Goal: Task Accomplishment & Management: Complete application form

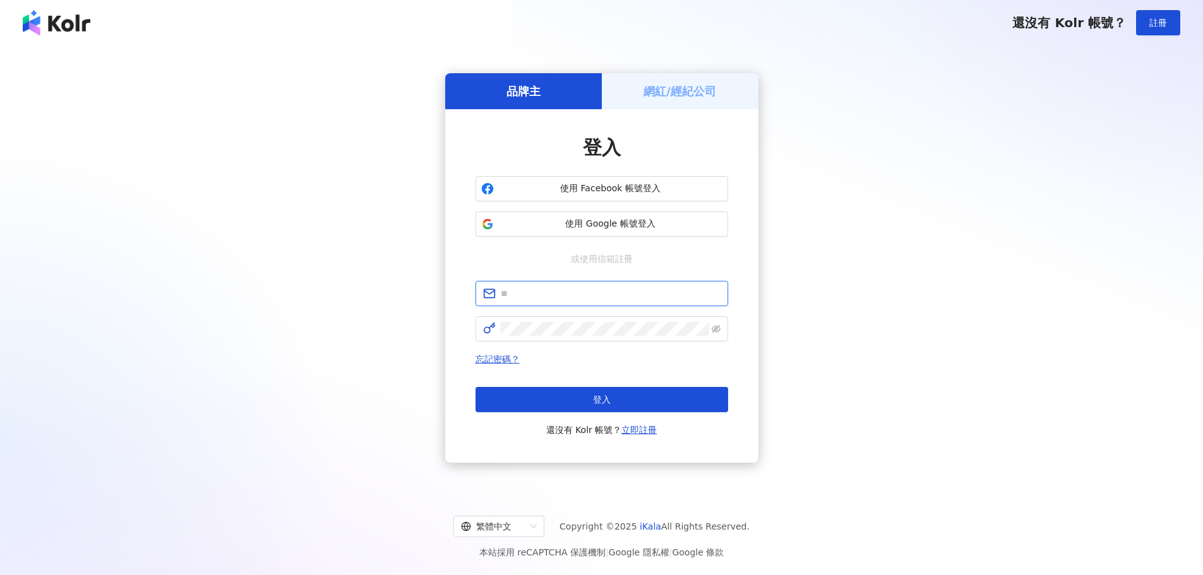
click at [657, 297] on input "text" at bounding box center [611, 294] width 220 height 14
type input "**********"
click at [597, 342] on span at bounding box center [601, 328] width 253 height 25
click at [715, 334] on span at bounding box center [716, 329] width 9 height 14
click at [715, 331] on icon "eye-invisible" at bounding box center [716, 329] width 9 height 8
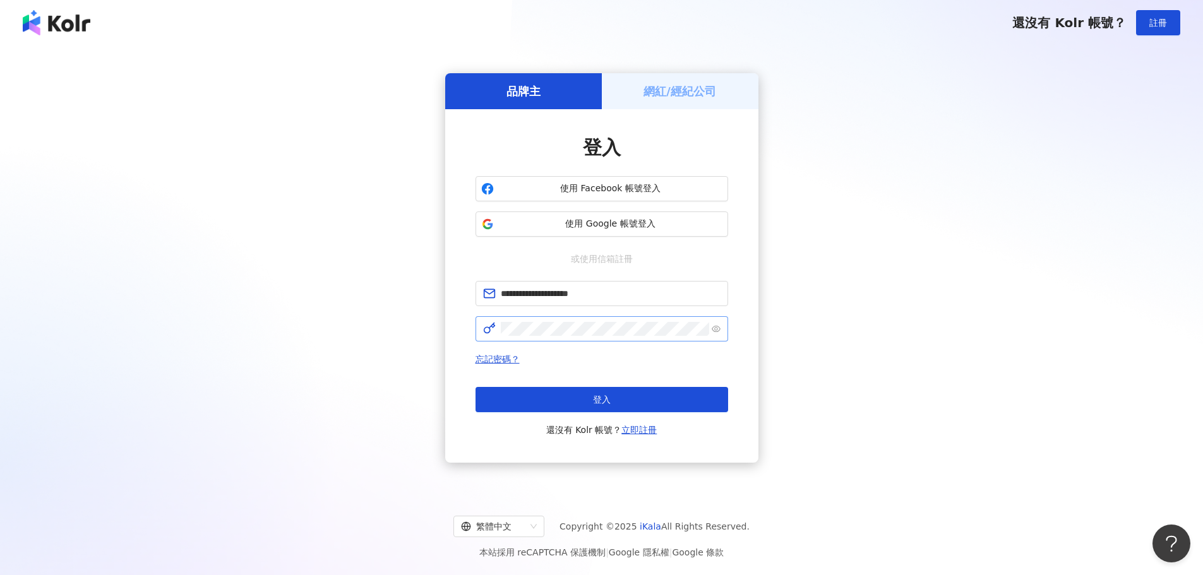
click at [661, 113] on div "**********" at bounding box center [601, 286] width 313 height 354
click at [671, 94] on h5 "網紅/經紀公司" at bounding box center [679, 91] width 73 height 16
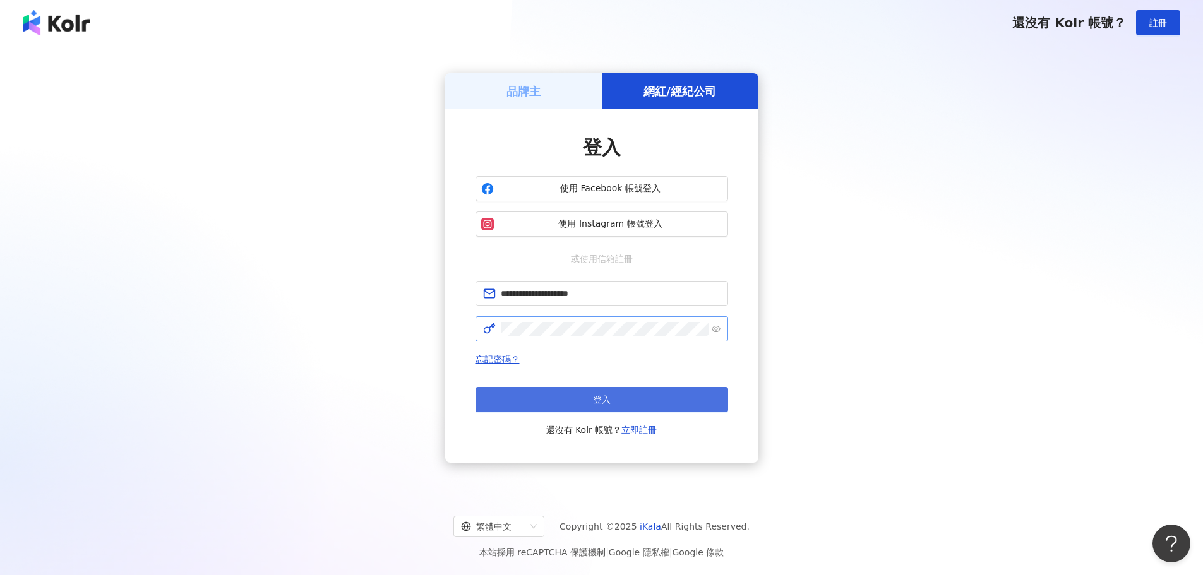
click at [617, 396] on button "登入" at bounding box center [601, 399] width 253 height 25
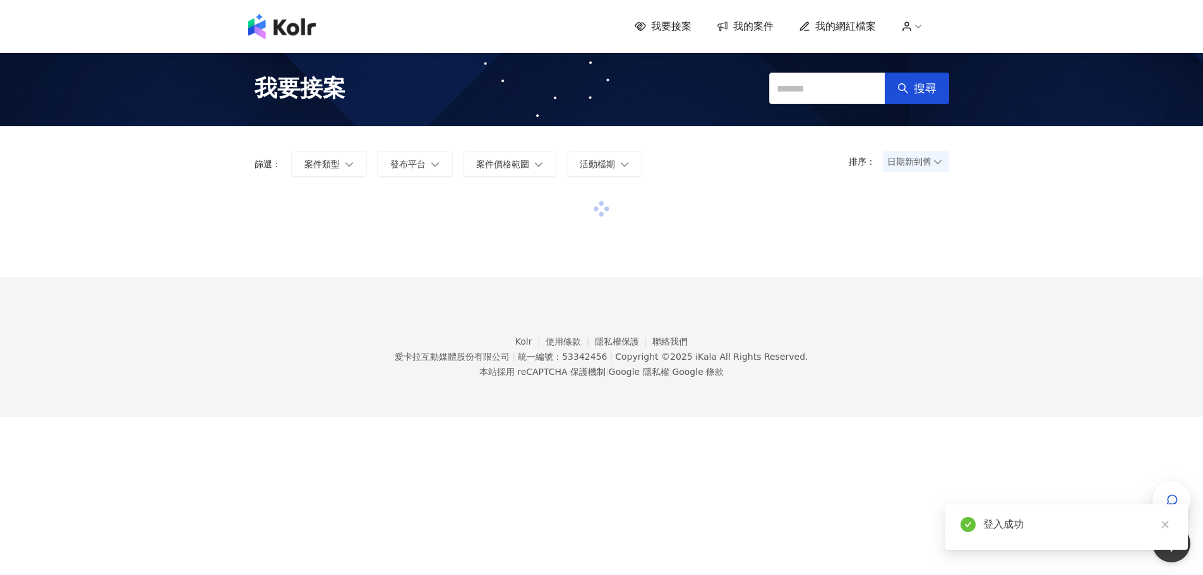
click at [920, 20] on div "我要接案 我的案件 我的網紅檔案" at bounding box center [792, 27] width 314 height 14
click at [910, 28] on icon at bounding box center [907, 29] width 8 height 3
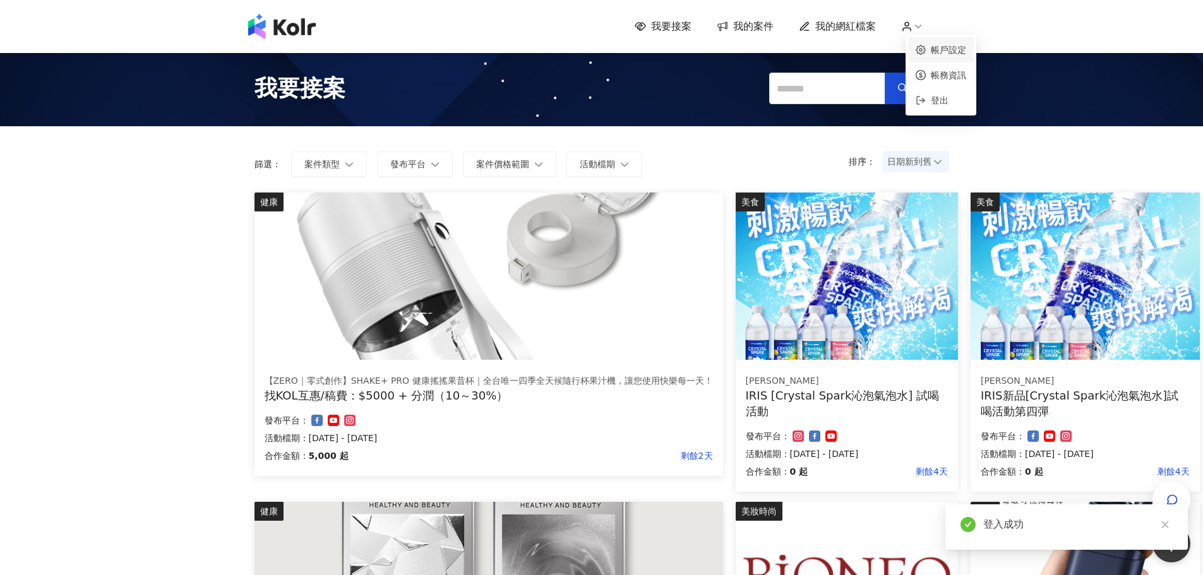
click at [955, 51] on link "帳戶設定" at bounding box center [948, 50] width 35 height 10
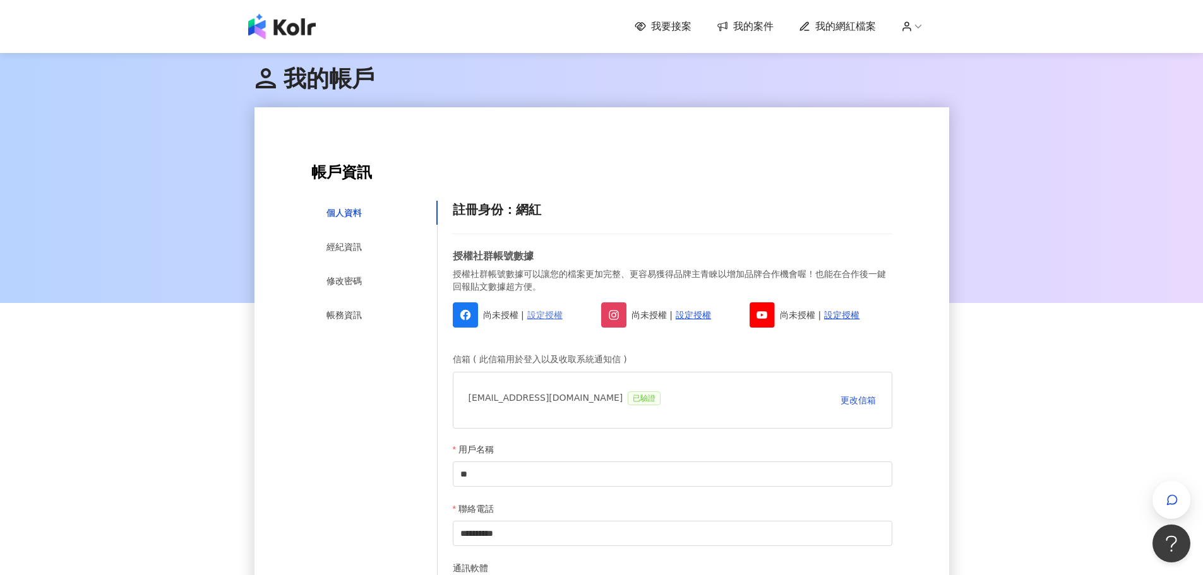
click at [538, 319] on link "設定授權" at bounding box center [544, 315] width 35 height 14
click at [688, 317] on link "設定授權" at bounding box center [693, 315] width 35 height 14
click at [542, 316] on link "設定授權" at bounding box center [535, 315] width 35 height 14
click at [841, 314] on link "設定授權" at bounding box center [841, 315] width 35 height 14
click at [870, 262] on h6 "授權社群帳號數據" at bounding box center [672, 256] width 439 height 14
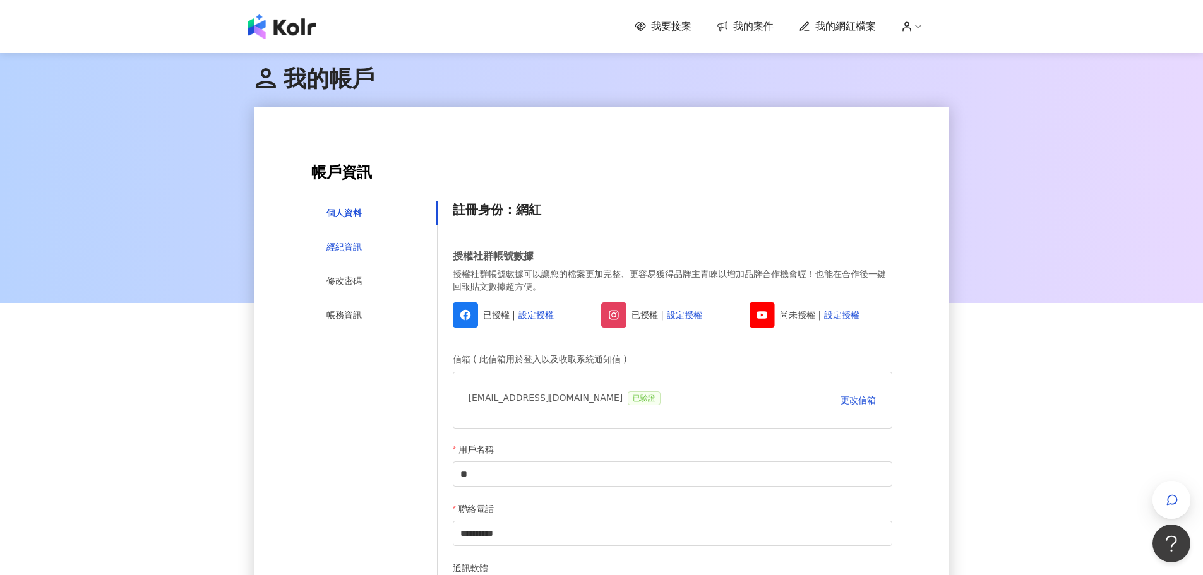
click at [334, 251] on div "經紀資訊" at bounding box center [343, 247] width 35 height 14
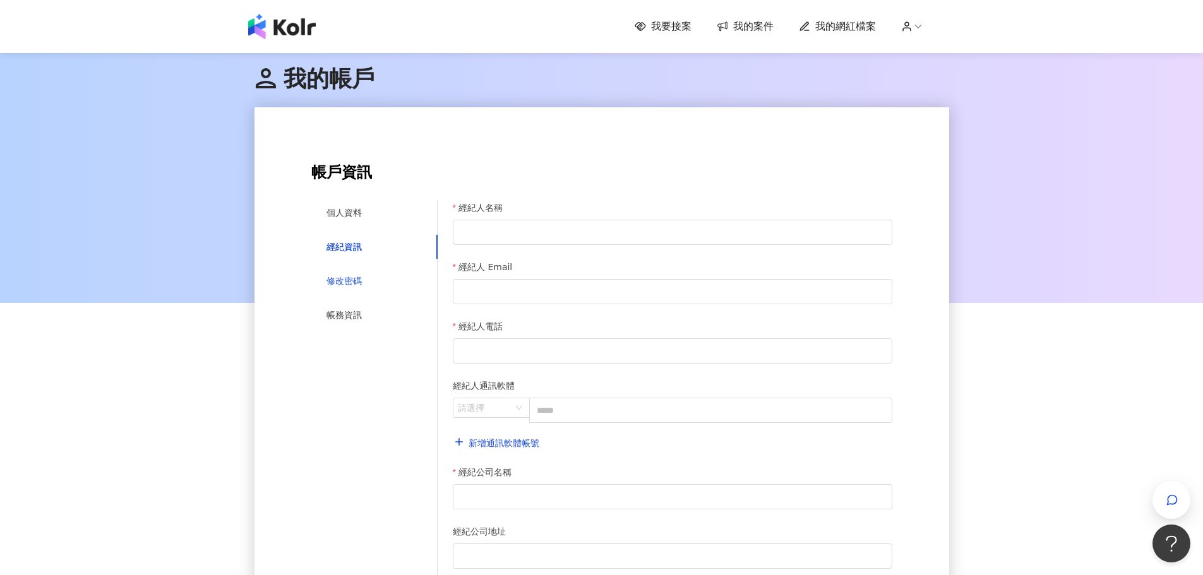
click at [340, 282] on div "修改密碼" at bounding box center [343, 281] width 35 height 14
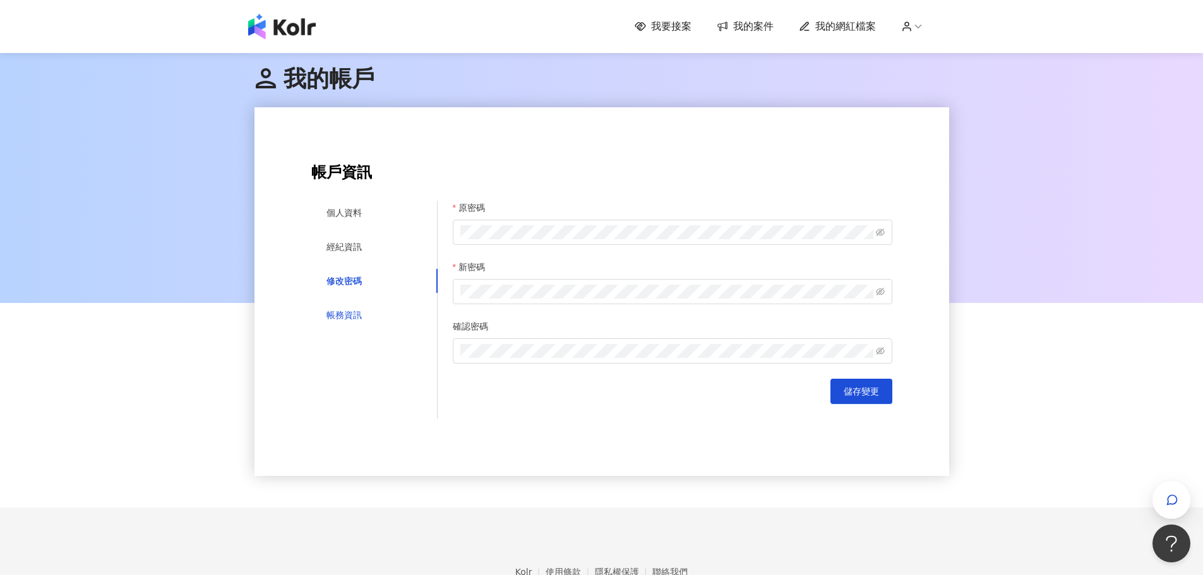
click at [349, 310] on div "帳務資訊" at bounding box center [343, 315] width 35 height 14
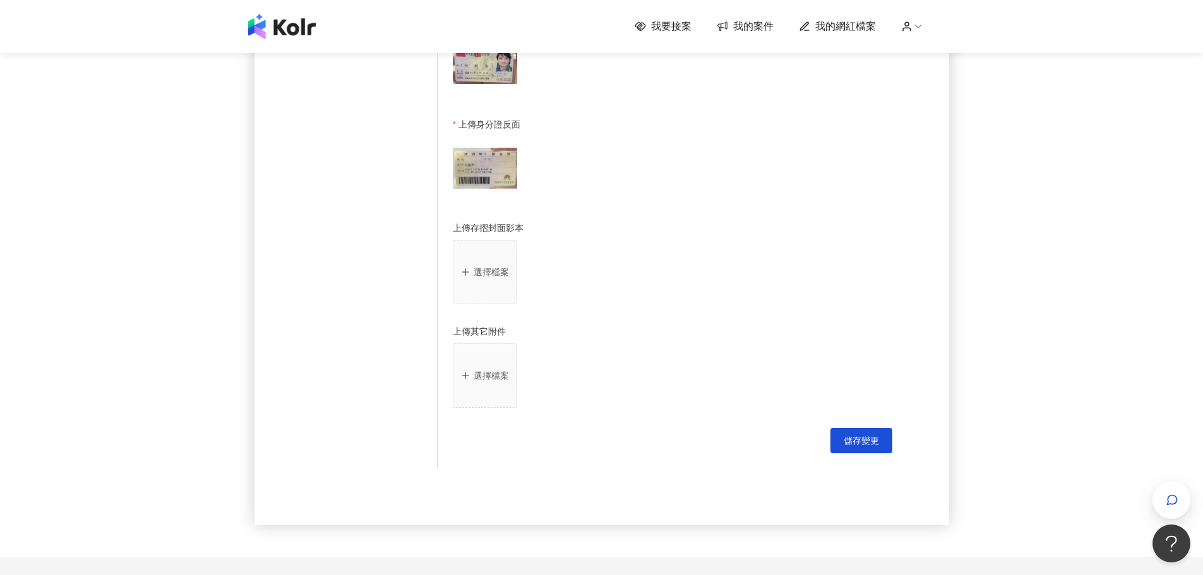
scroll to position [694, 0]
click at [496, 289] on button "選擇檔案" at bounding box center [485, 275] width 64 height 64
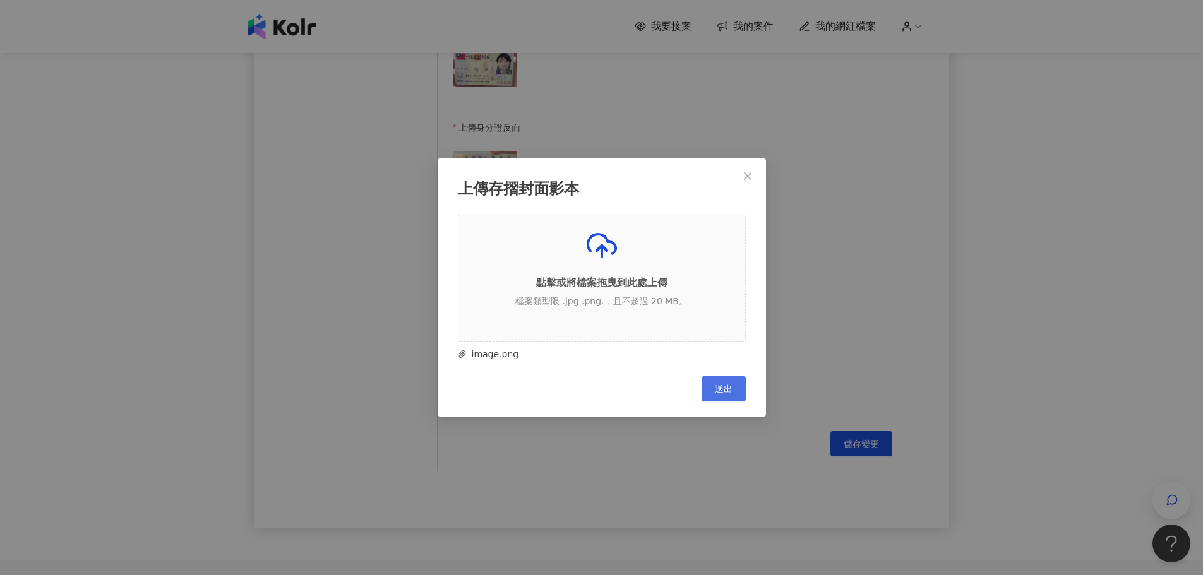
click at [722, 391] on span "送出" at bounding box center [724, 389] width 18 height 10
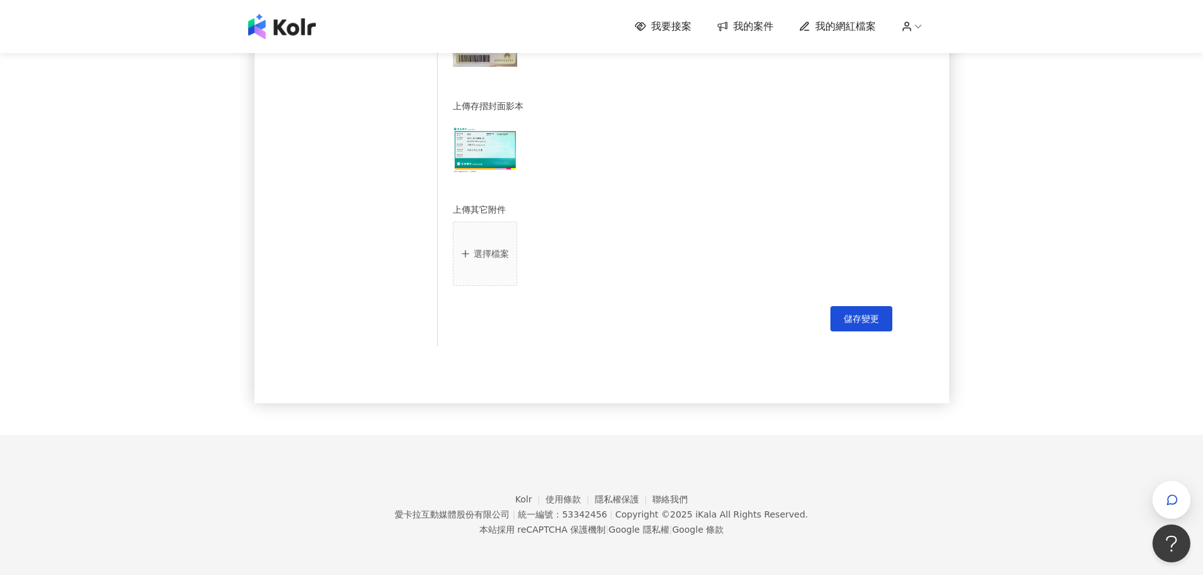
scroll to position [825, 0]
click at [872, 317] on span "儲存變更" at bounding box center [860, 319] width 35 height 10
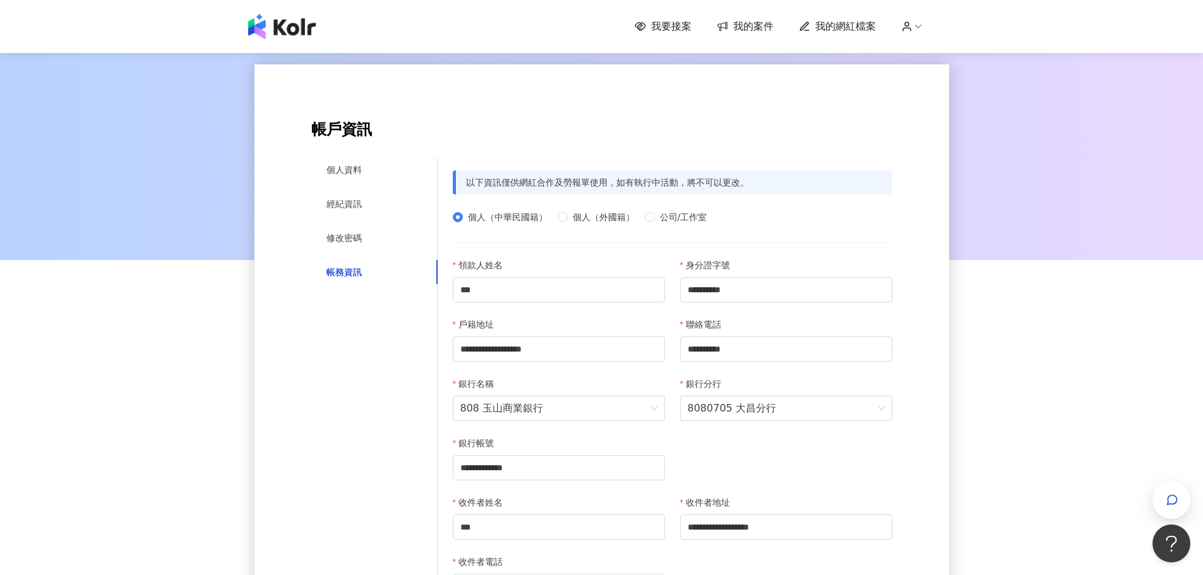
scroll to position [0, 0]
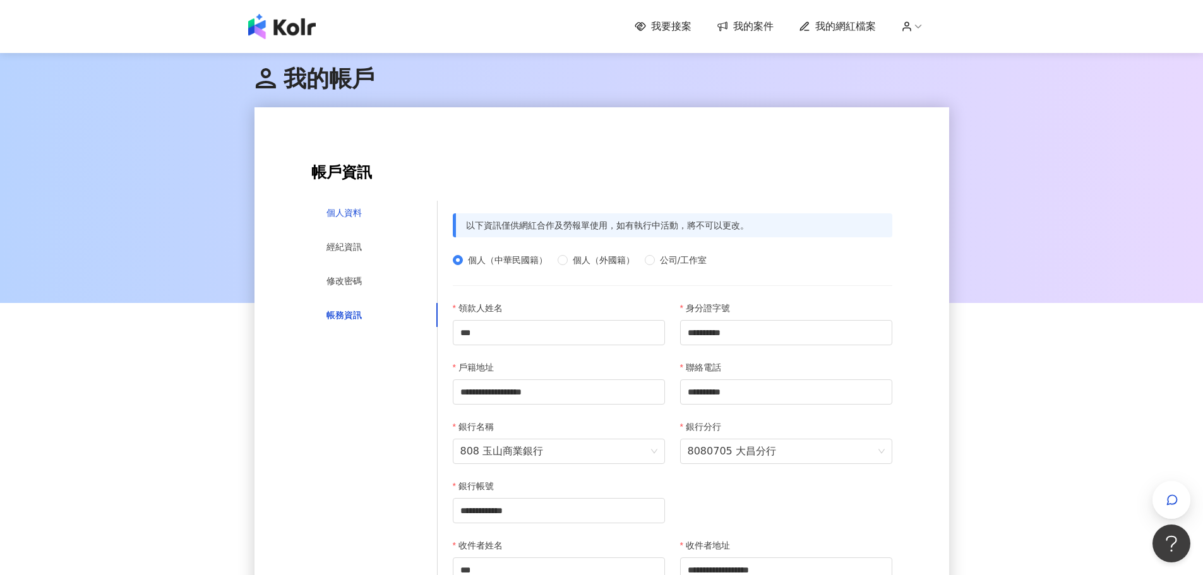
click at [349, 217] on div "個人資料" at bounding box center [343, 213] width 35 height 14
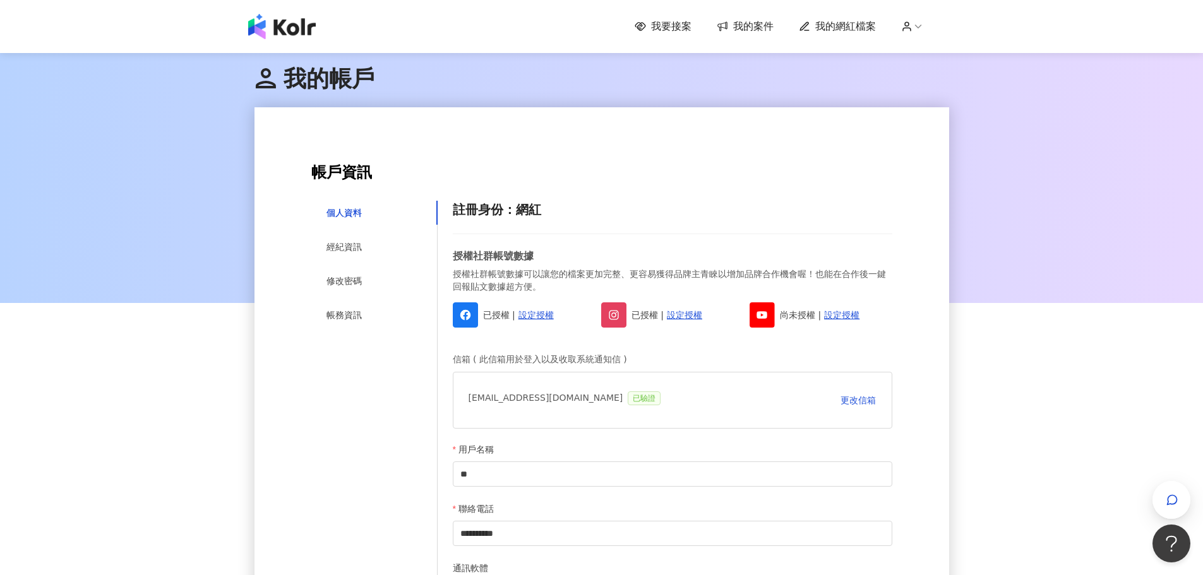
click at [748, 28] on span "我的案件" at bounding box center [753, 27] width 40 height 14
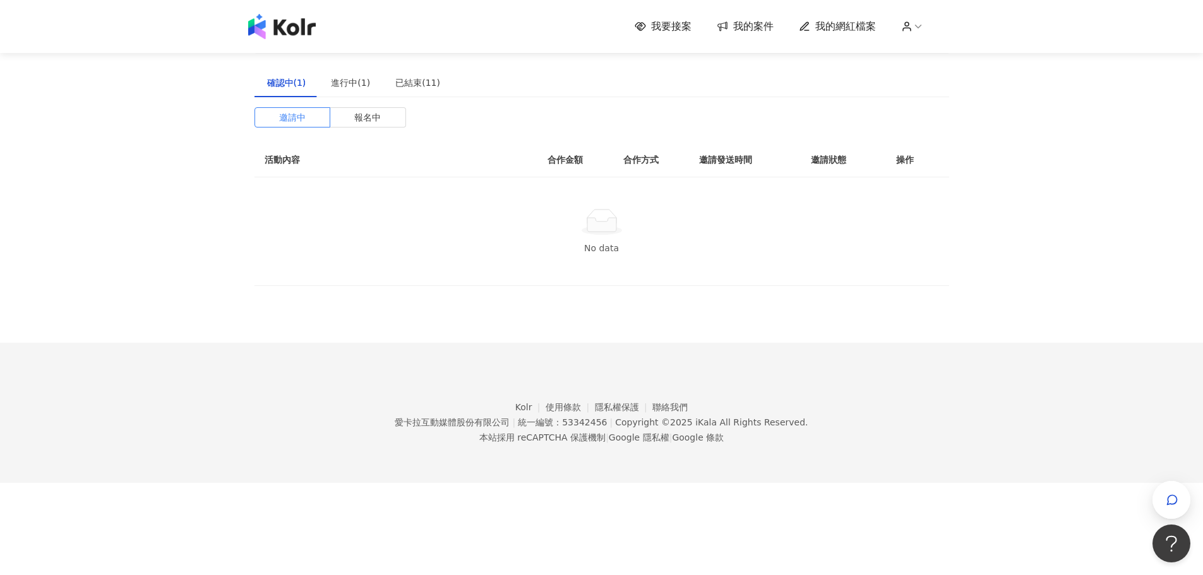
click at [669, 27] on span "我要接案" at bounding box center [671, 27] width 40 height 14
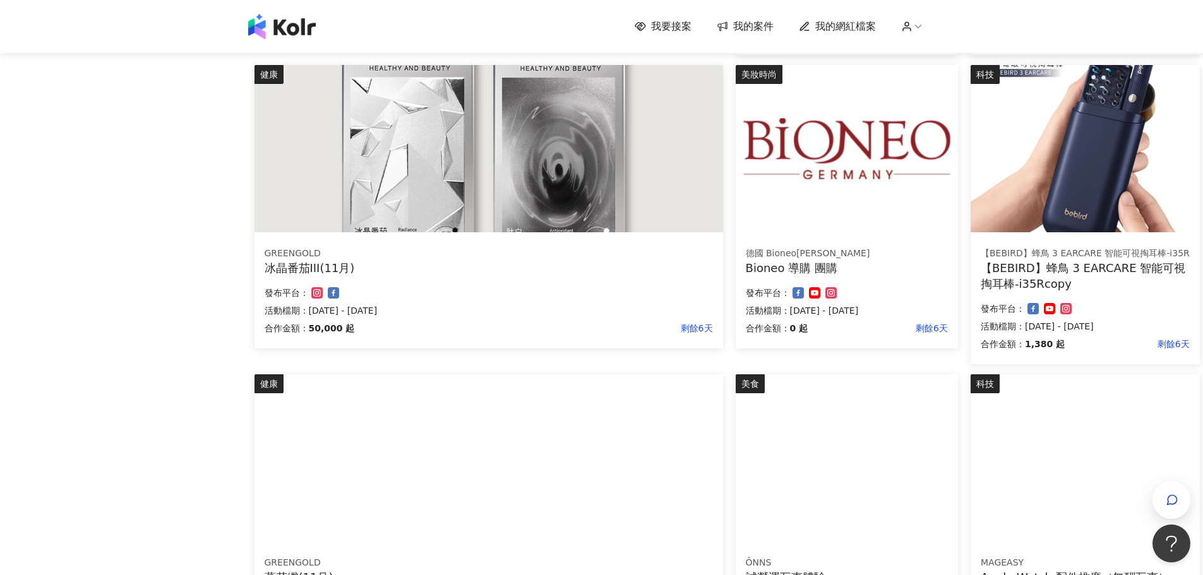
scroll to position [753, 0]
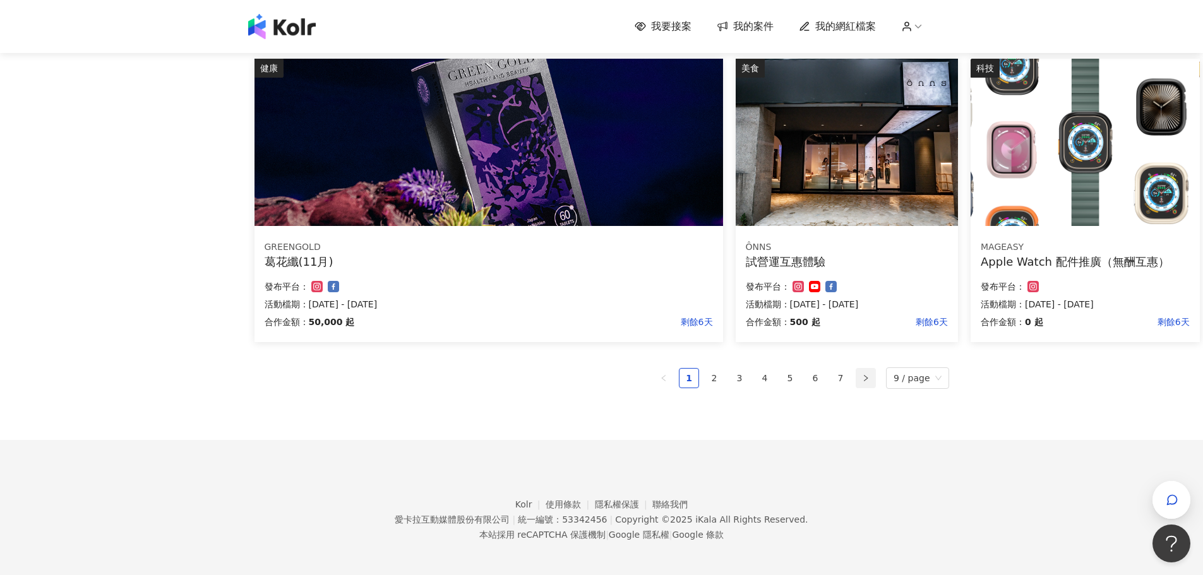
click at [867, 386] on button "button" at bounding box center [865, 378] width 20 height 20
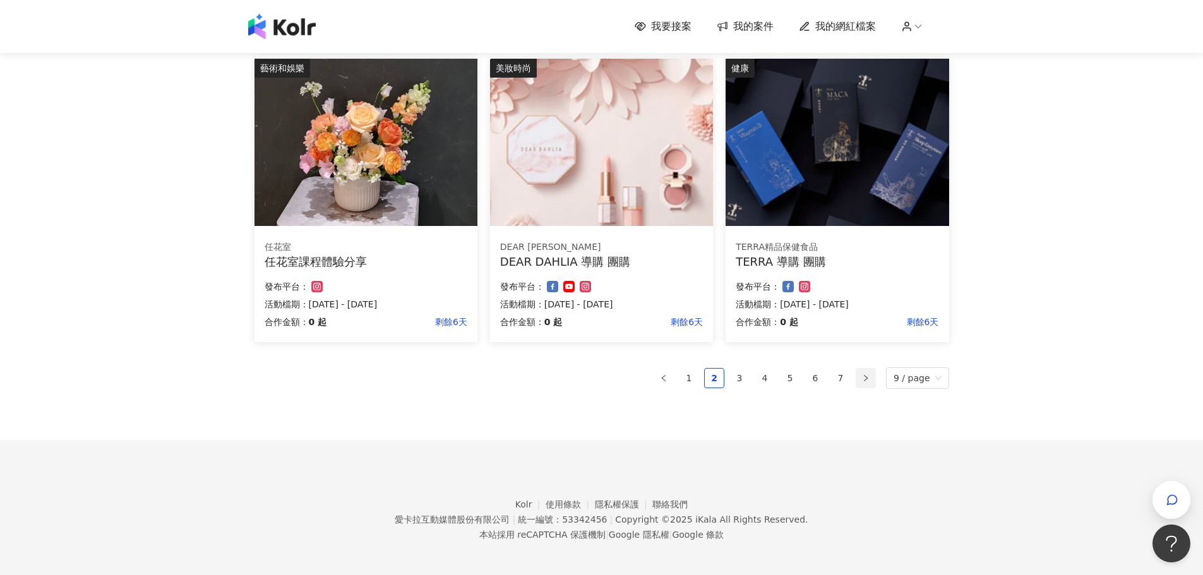
scroll to position [758, 0]
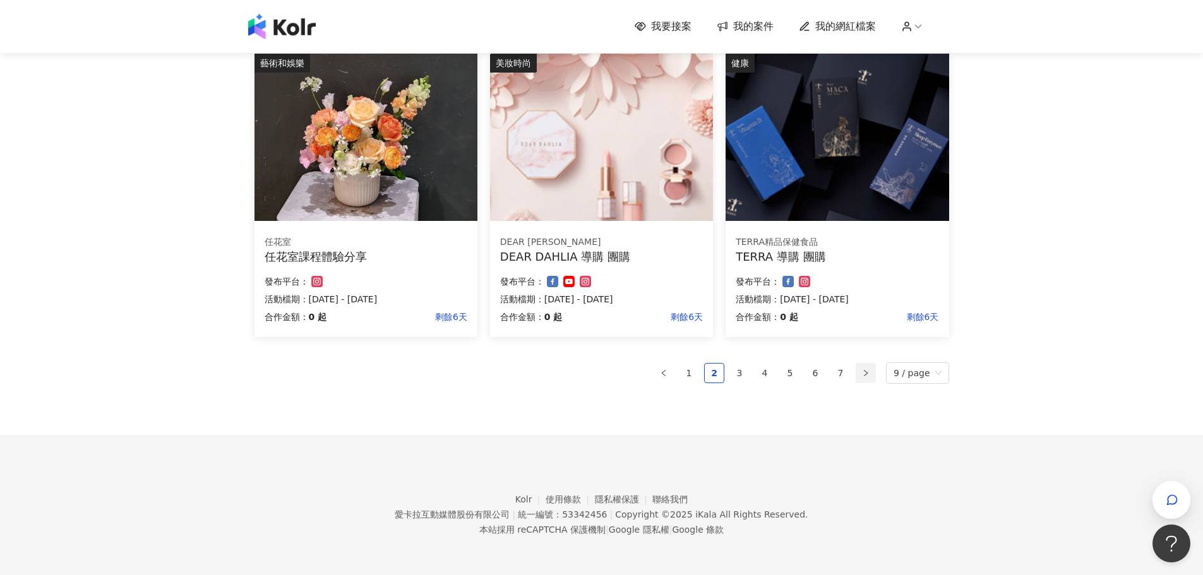
click at [867, 382] on button "button" at bounding box center [865, 373] width 20 height 20
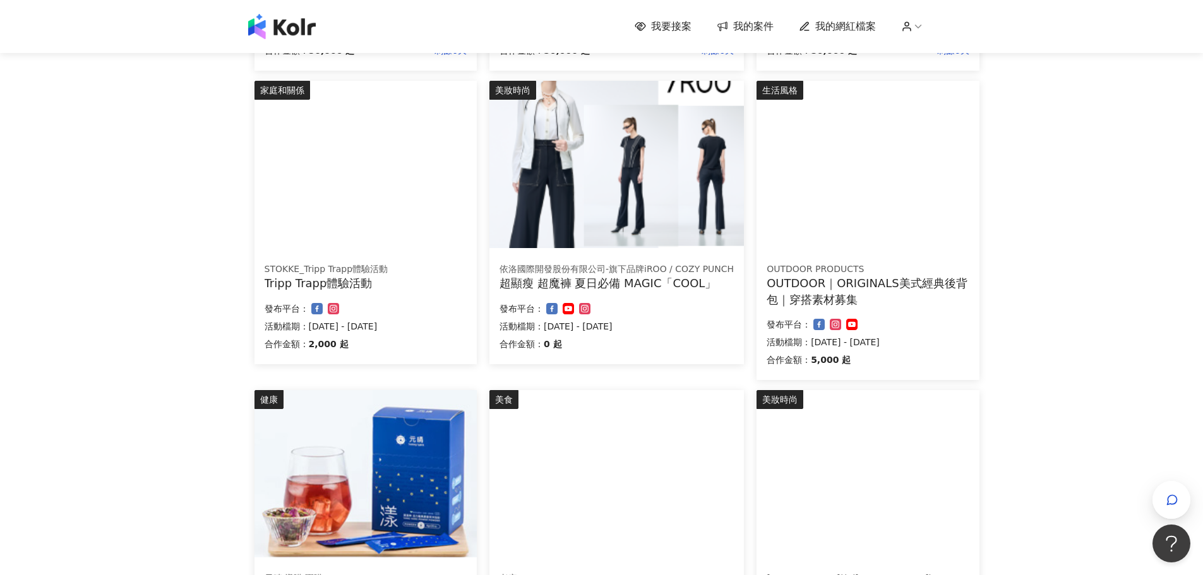
scroll to position [742, 0]
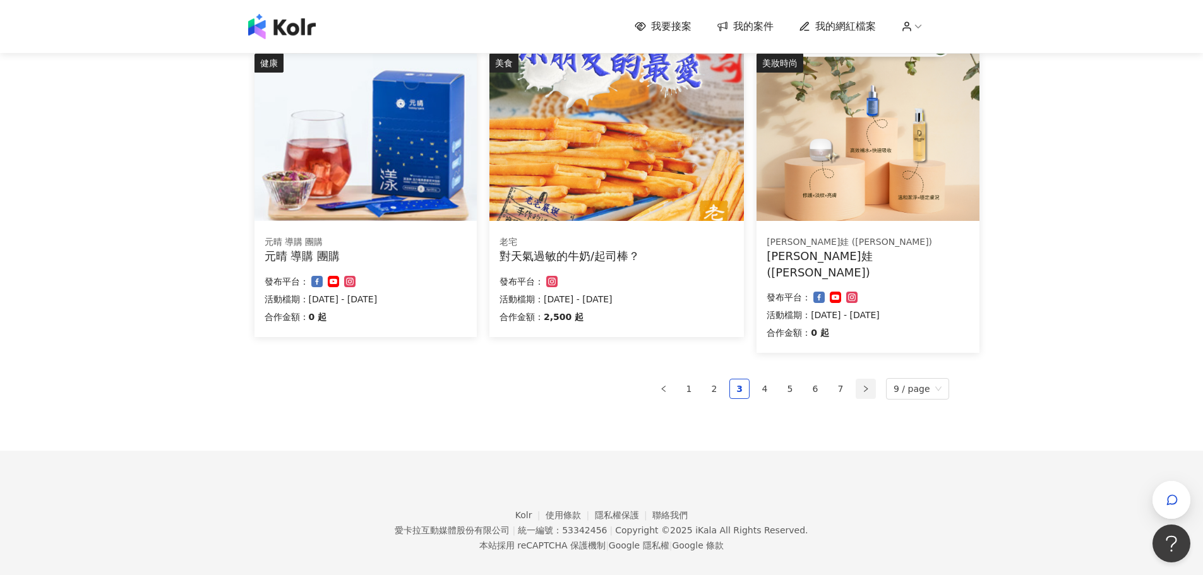
click at [862, 379] on button "button" at bounding box center [865, 389] width 20 height 20
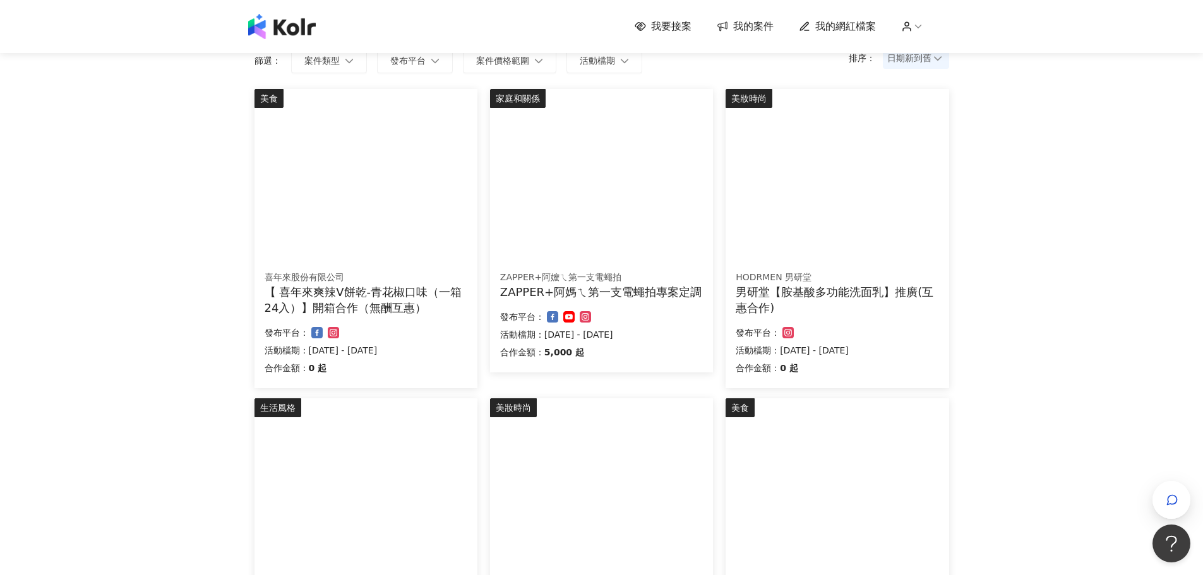
scroll to position [63, 0]
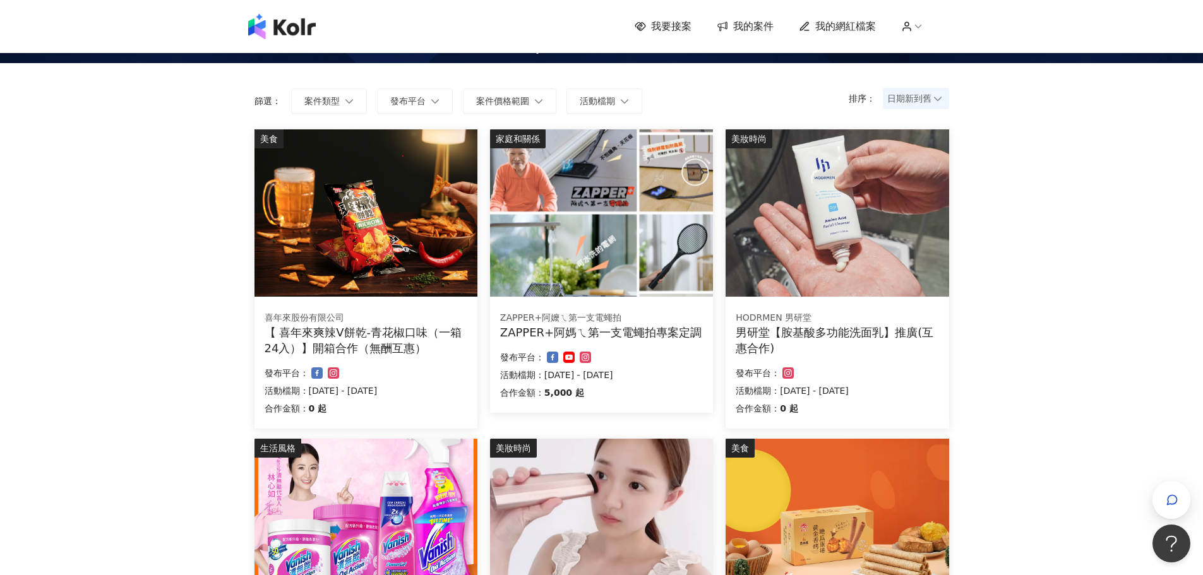
click at [390, 330] on div "【 喜年來爽辣V餅乾-青花椒口味（一箱24入）】開箱合作（無酬互惠）" at bounding box center [366, 341] width 203 height 32
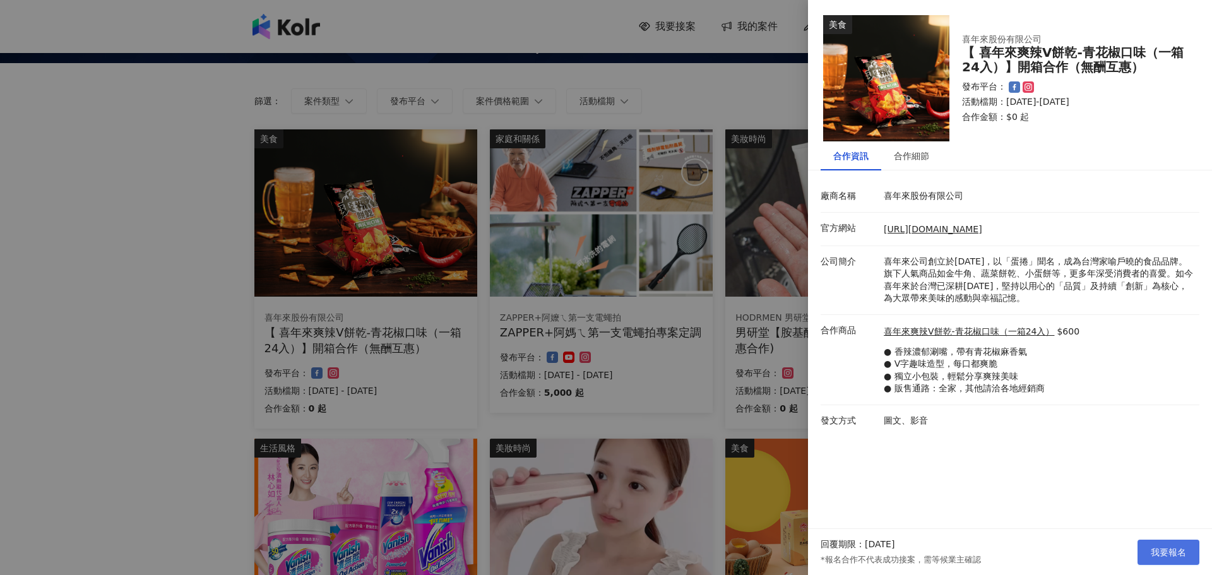
click at [1162, 548] on span "我要報名" at bounding box center [1168, 552] width 35 height 10
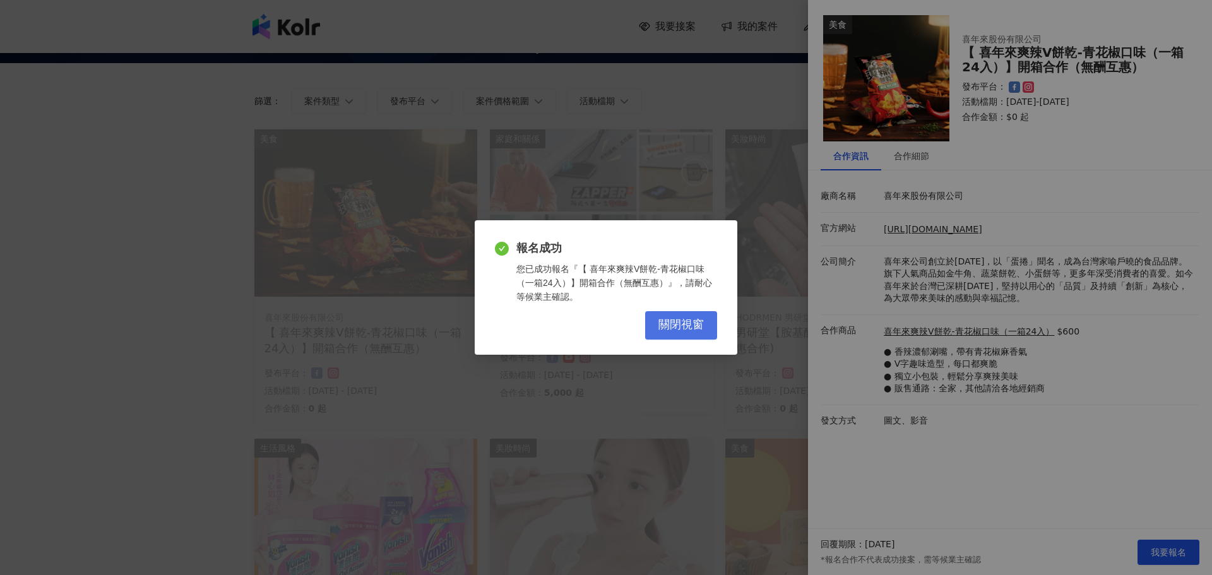
click at [679, 330] on span "關閉視窗" at bounding box center [680, 325] width 45 height 14
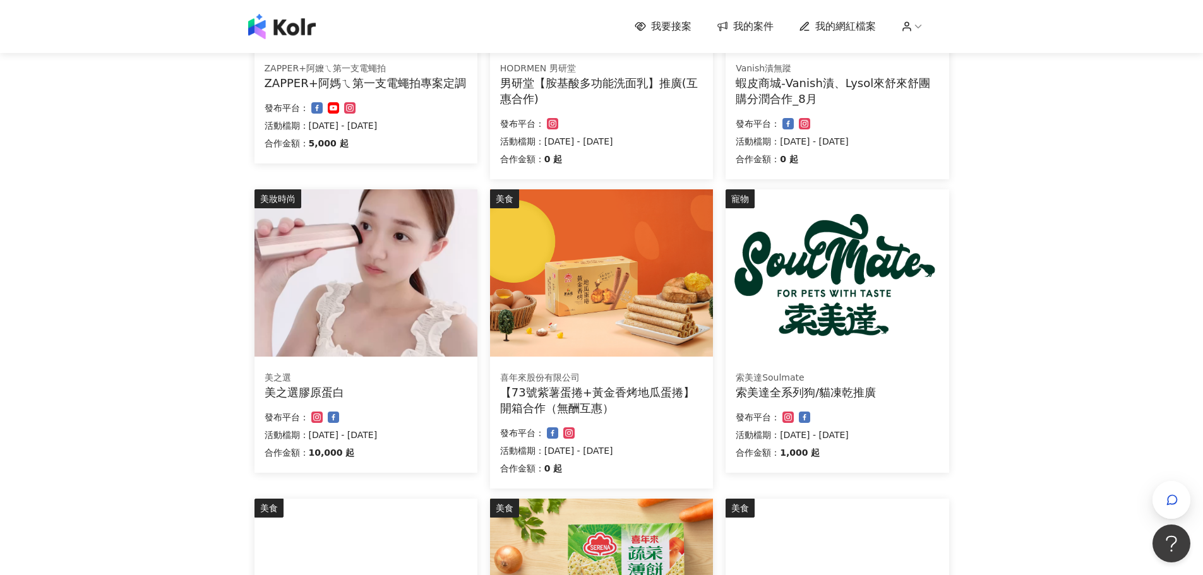
scroll to position [316, 0]
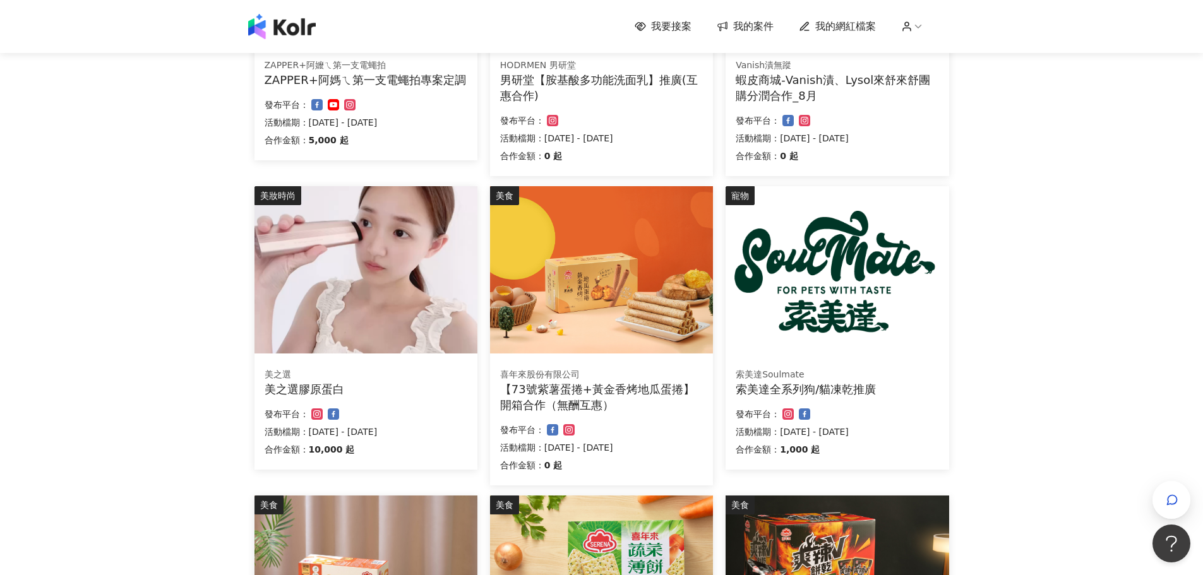
click at [614, 331] on img at bounding box center [601, 269] width 223 height 167
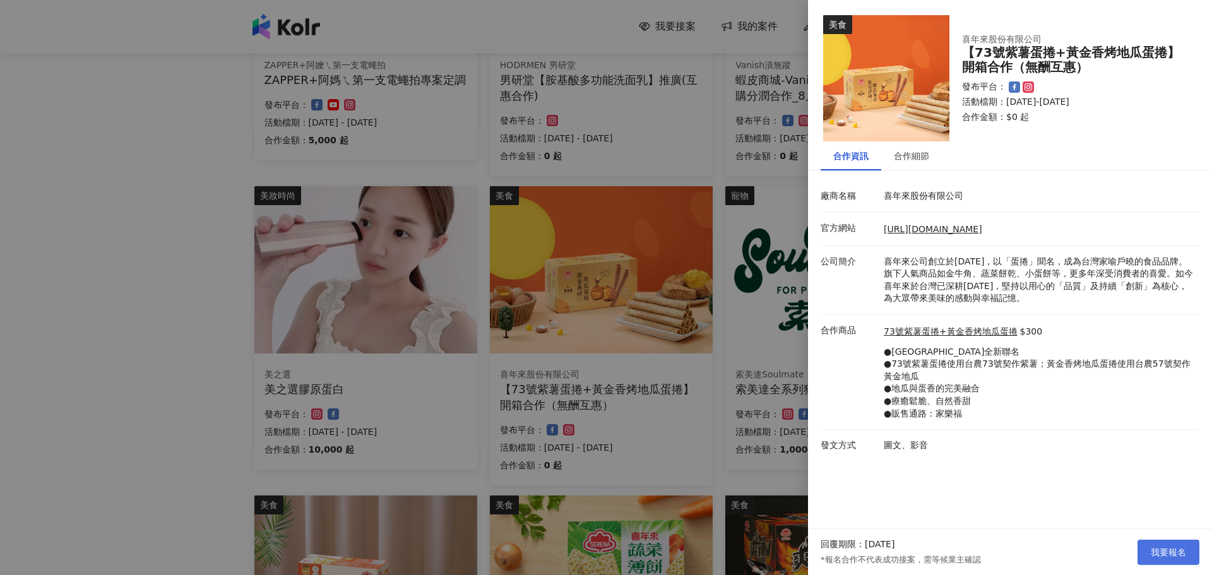
click at [1167, 547] on span "我要報名" at bounding box center [1168, 552] width 35 height 10
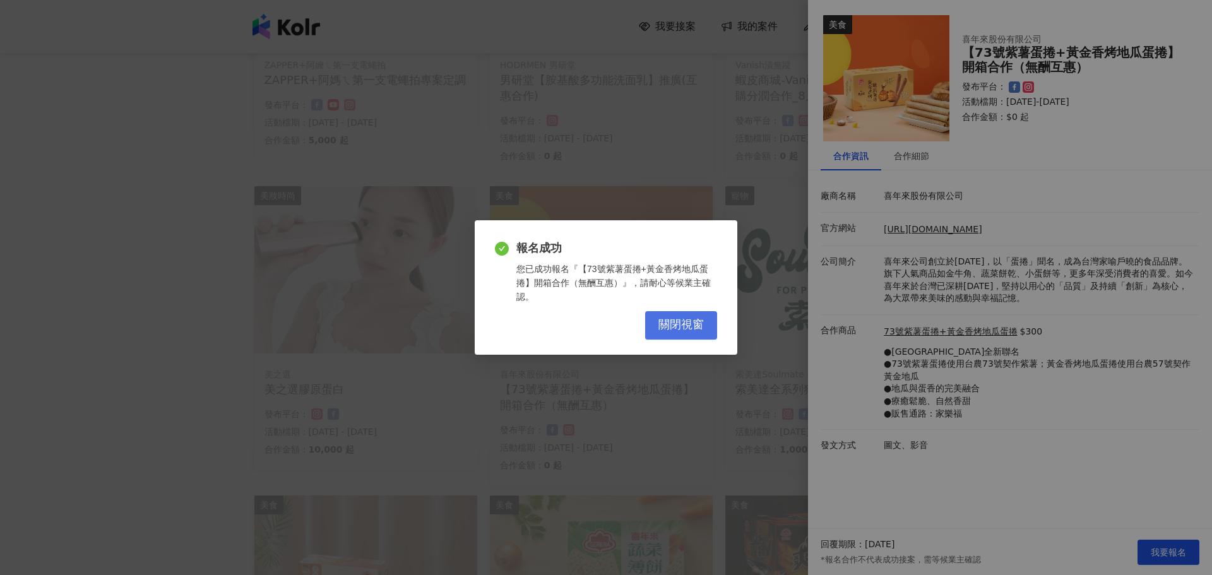
click at [671, 331] on span "關閉視窗" at bounding box center [680, 325] width 45 height 14
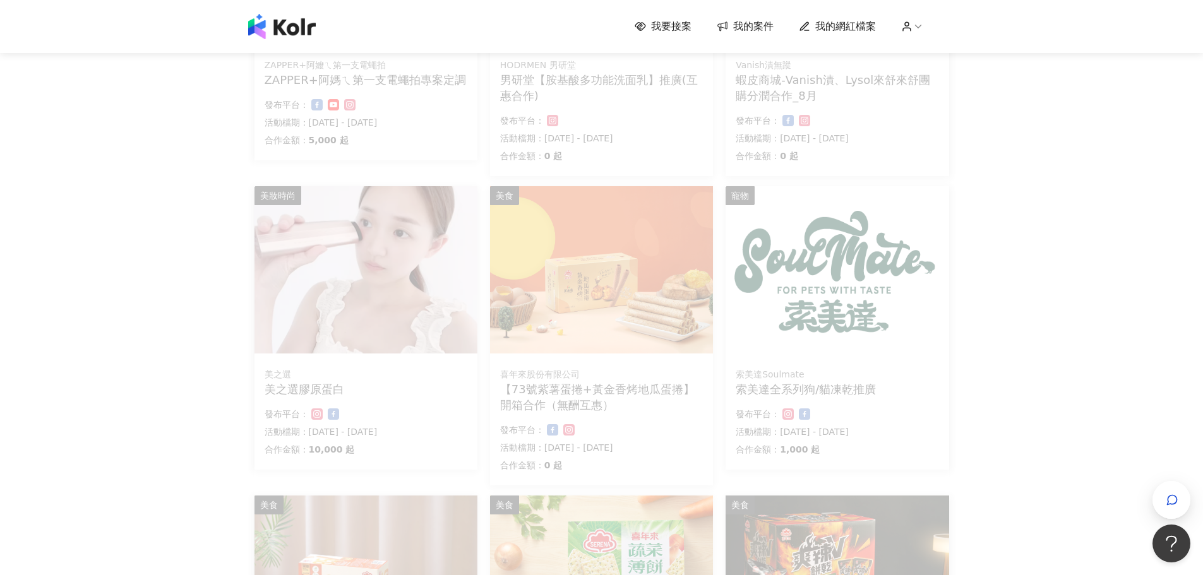
click at [134, 323] on div "我要接案 我的案件 我的網紅檔案 我要接案 搜尋 排序： 日期新到舊 篩選： 案件類型 發布平台 案件價格範圍 活動檔期 清除 套用 家庭和關係 ZAPPER…" at bounding box center [601, 358] width 1203 height 1349
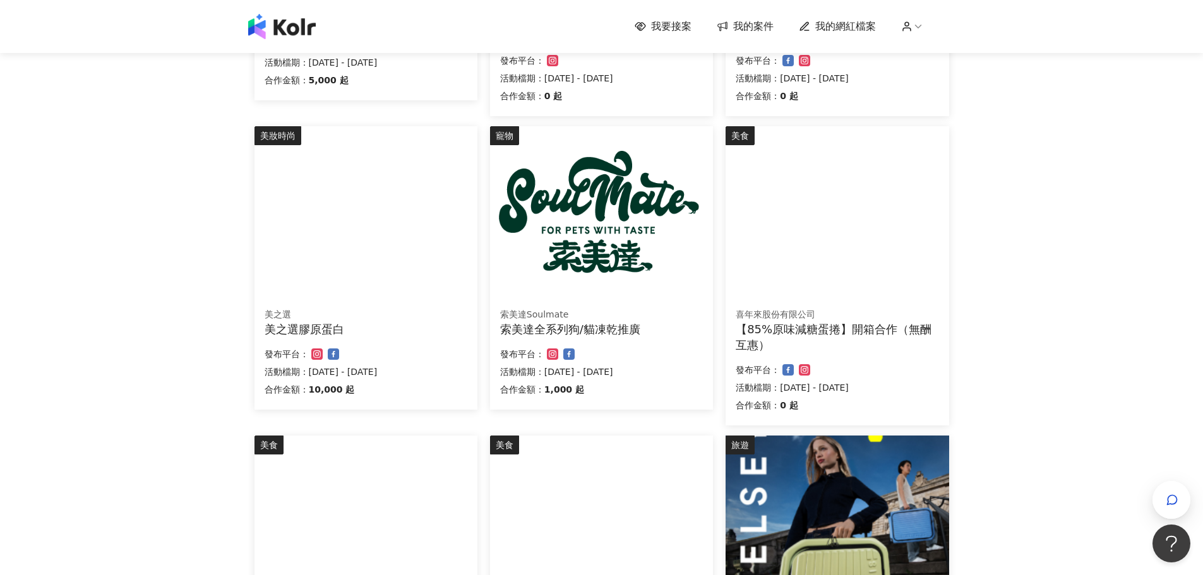
scroll to position [379, 0]
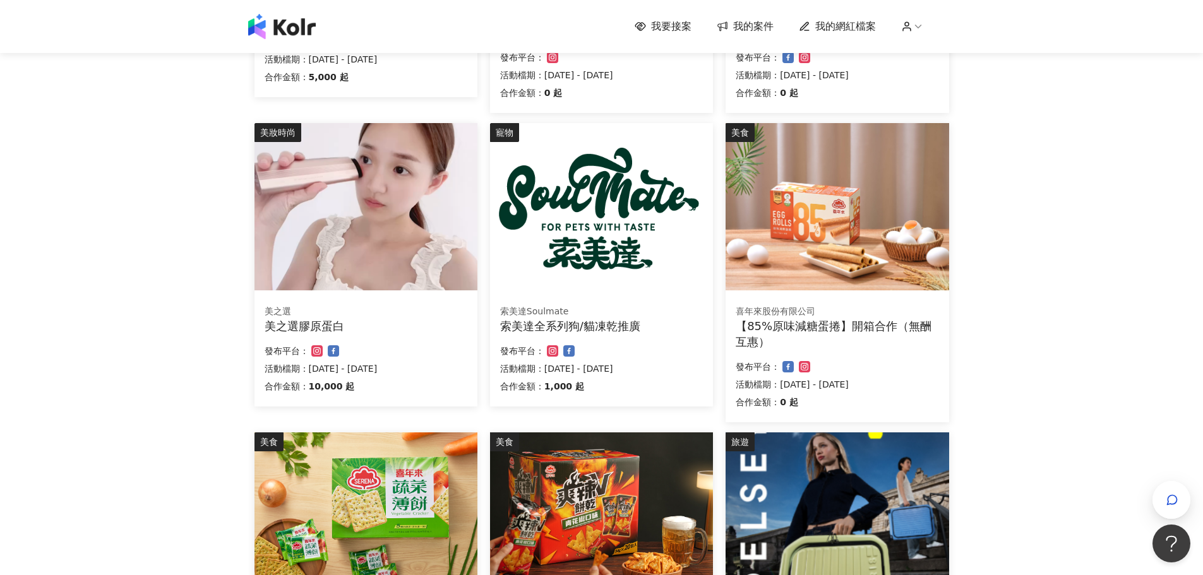
click at [877, 345] on div "【85%原味減糖蛋捲】開箱合作（無酬互惠）" at bounding box center [837, 334] width 203 height 32
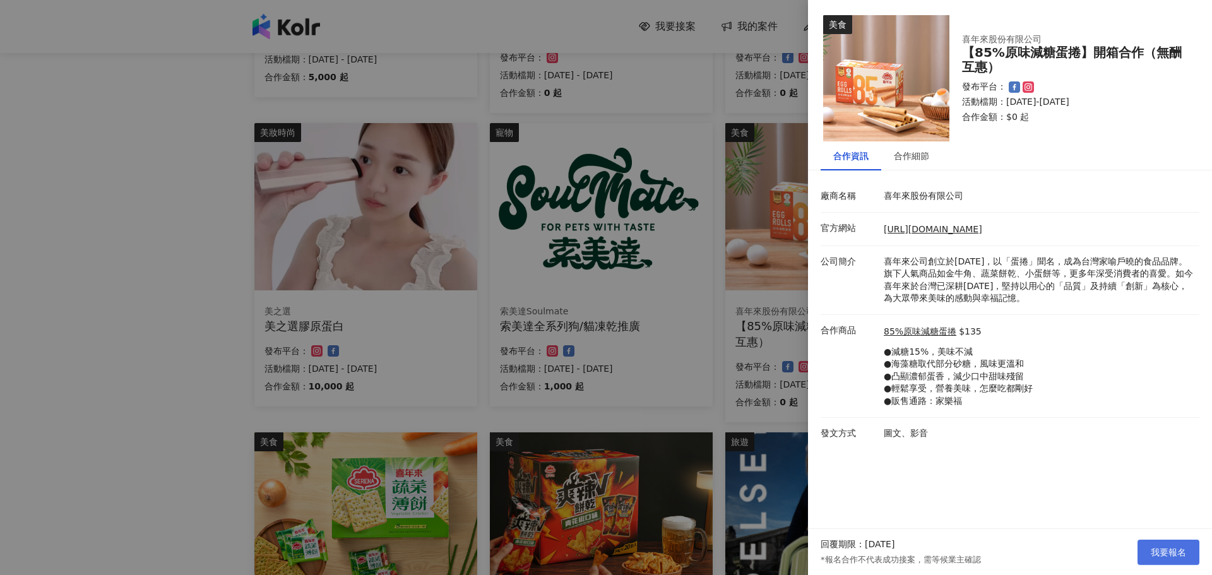
click at [1157, 549] on span "我要報名" at bounding box center [1168, 552] width 35 height 10
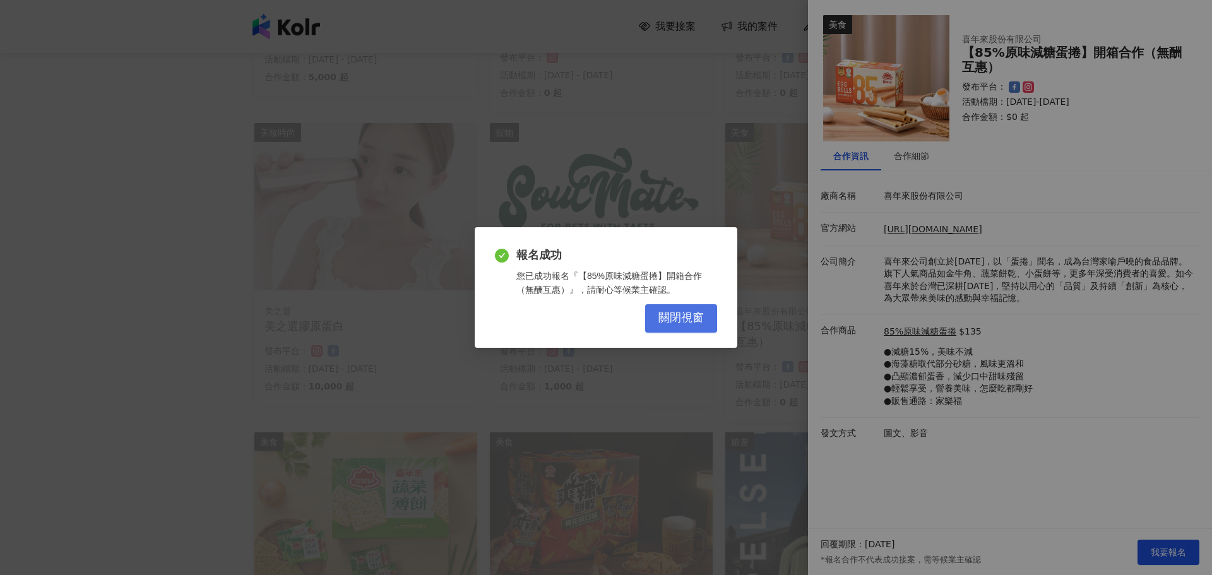
click at [665, 331] on button "關閉視窗" at bounding box center [681, 318] width 72 height 28
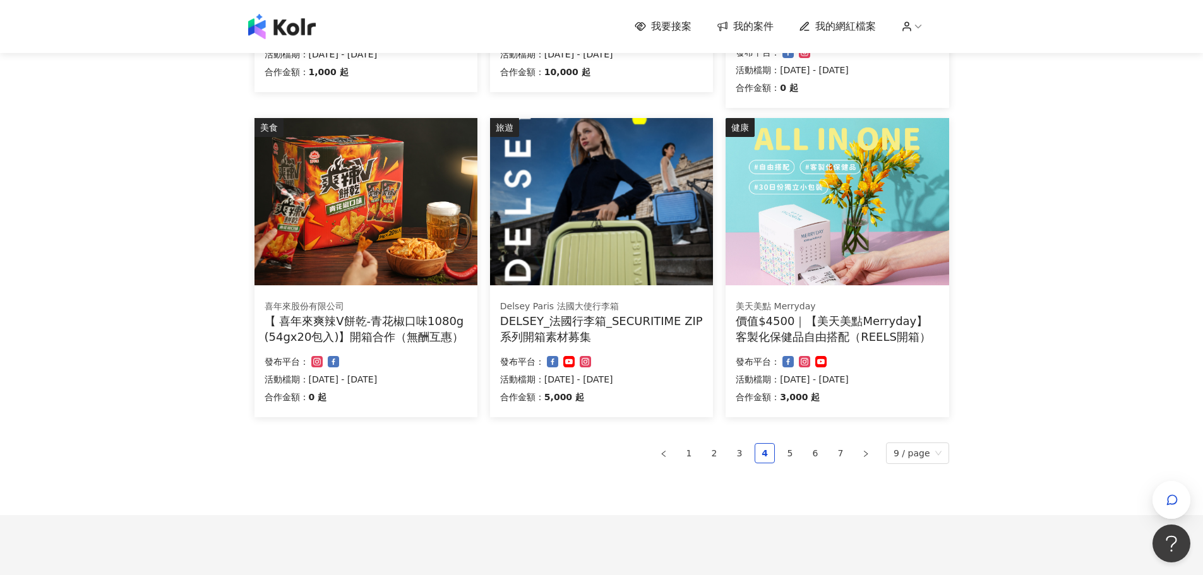
scroll to position [694, 0]
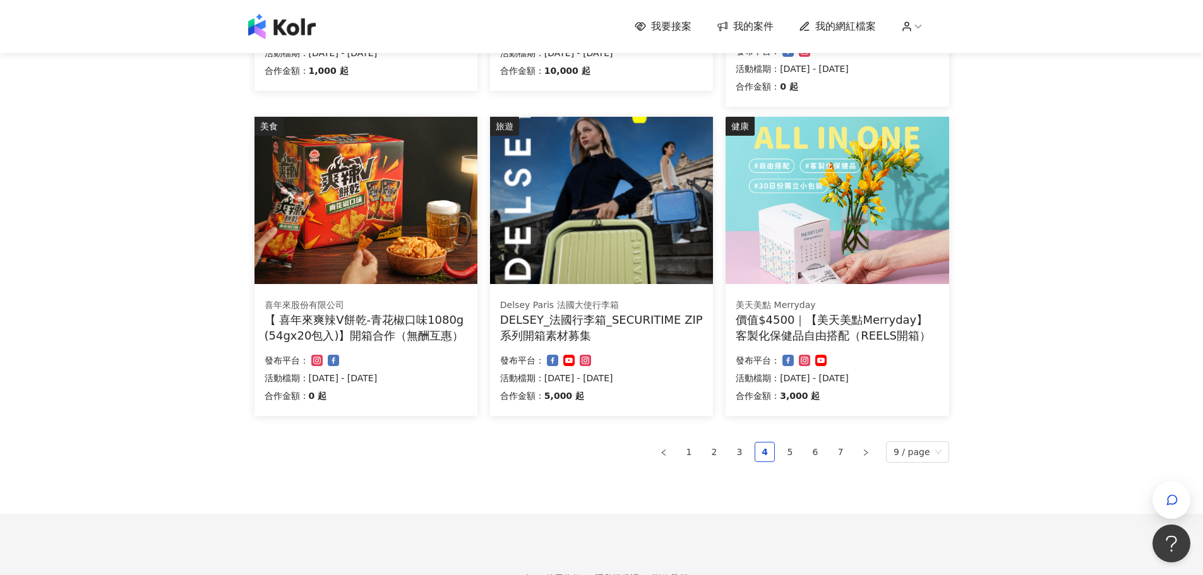
click at [652, 312] on div "DELSEY_法國行李箱_SECURITIME ZIP系列開箱素材募集" at bounding box center [601, 328] width 203 height 32
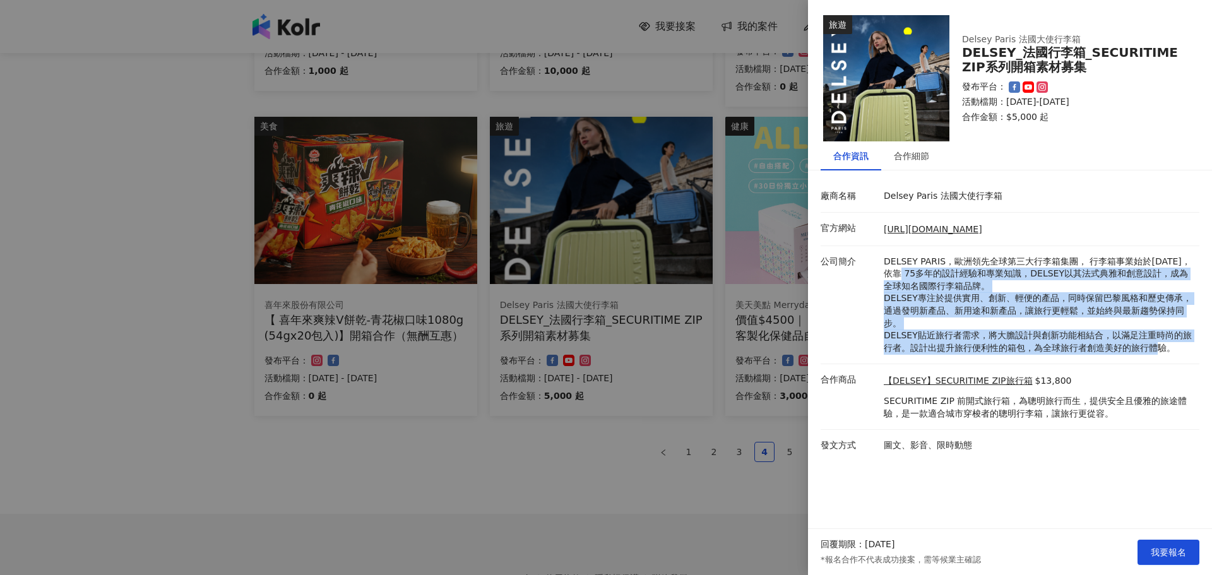
drag, startPoint x: 1166, startPoint y: 343, endPoint x: 895, endPoint y: 271, distance: 280.2
click at [895, 271] on p "DELSEY PARIS，歐洲領先全球第三大行李箱集團， 行李箱事業始於[DATE]，依靠 75多年的設計經驗和專業知識，DELSEY以其法式典雅和創意設計，…" at bounding box center [1038, 305] width 309 height 99
click at [1032, 307] on p "DELSEY PARIS，歐洲領先全球第三大行李箱集團， 行李箱事業始於[DATE]，依靠 75多年的設計經驗和專業知識，DELSEY以其法式典雅和創意設計，…" at bounding box center [1038, 305] width 309 height 99
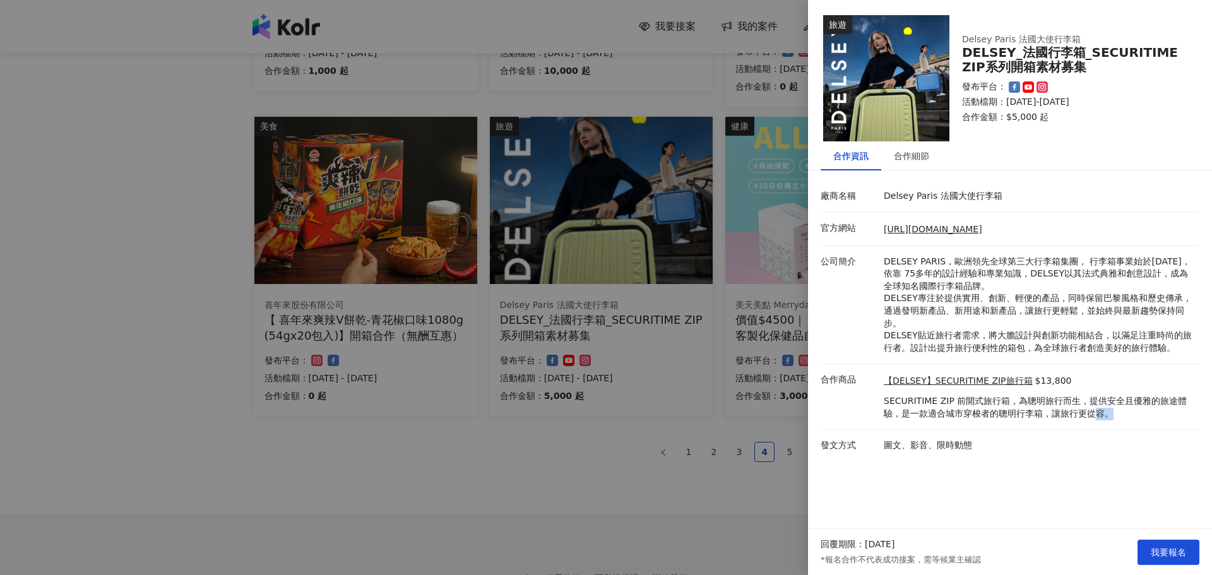
drag, startPoint x: 986, startPoint y: 408, endPoint x: 1111, endPoint y: 417, distance: 124.7
click at [1111, 421] on li "合作商品 【DELSEY】SECURITIME ZIP旅行箱 $13,800 SECURITIME ZIP 前開式旅行箱，為聰明旅行而生，提供安全且優雅的旅途…" at bounding box center [1010, 397] width 379 height 66
click at [1092, 465] on div "旅遊 Delsey Paris 法國大使行李箱 DELSEY_法國行李箱_SECURITIME ZIP系列開箱素材募集 發布平台： 活動檔期：[DATE]-[…" at bounding box center [1010, 264] width 404 height 529
click at [1164, 547] on span "我要報名" at bounding box center [1168, 552] width 35 height 10
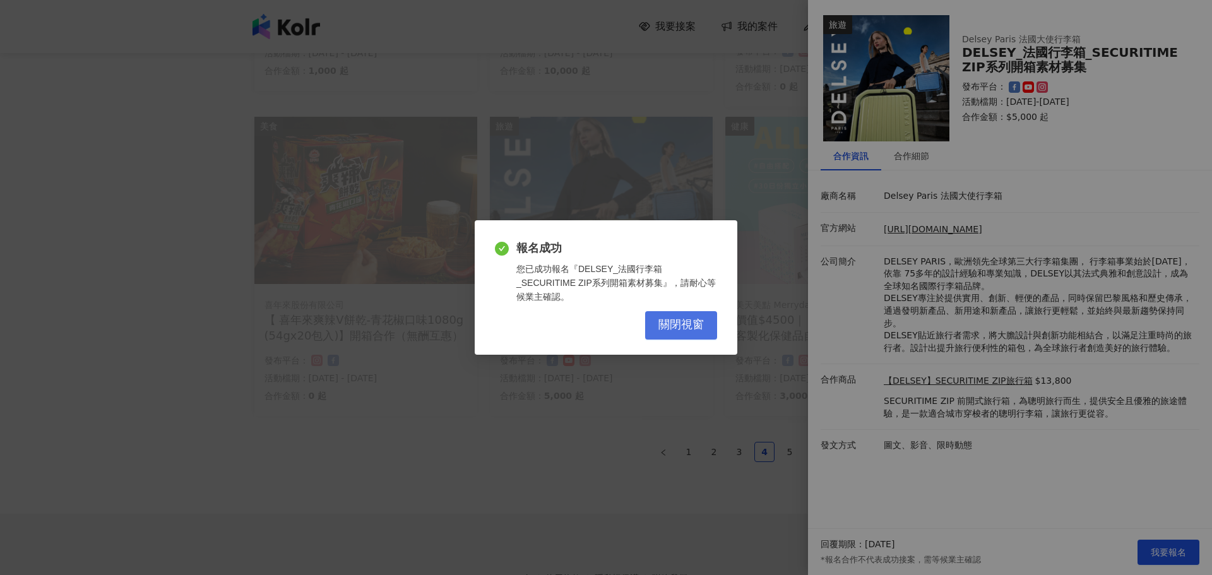
click at [673, 318] on span "關閉視窗" at bounding box center [680, 325] width 45 height 14
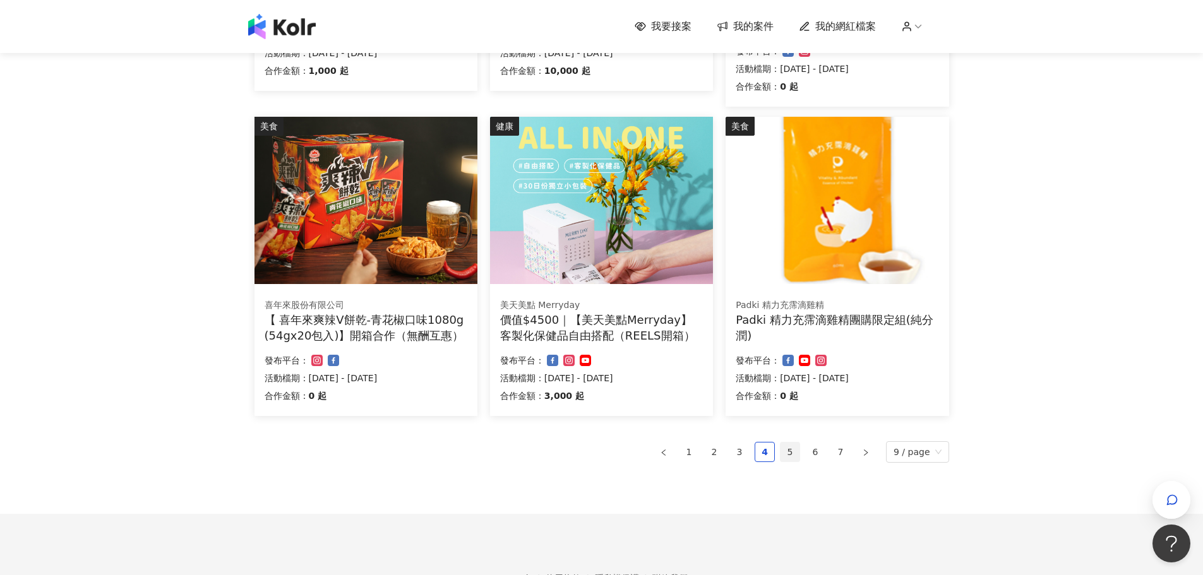
click at [791, 443] on link "5" at bounding box center [789, 452] width 19 height 19
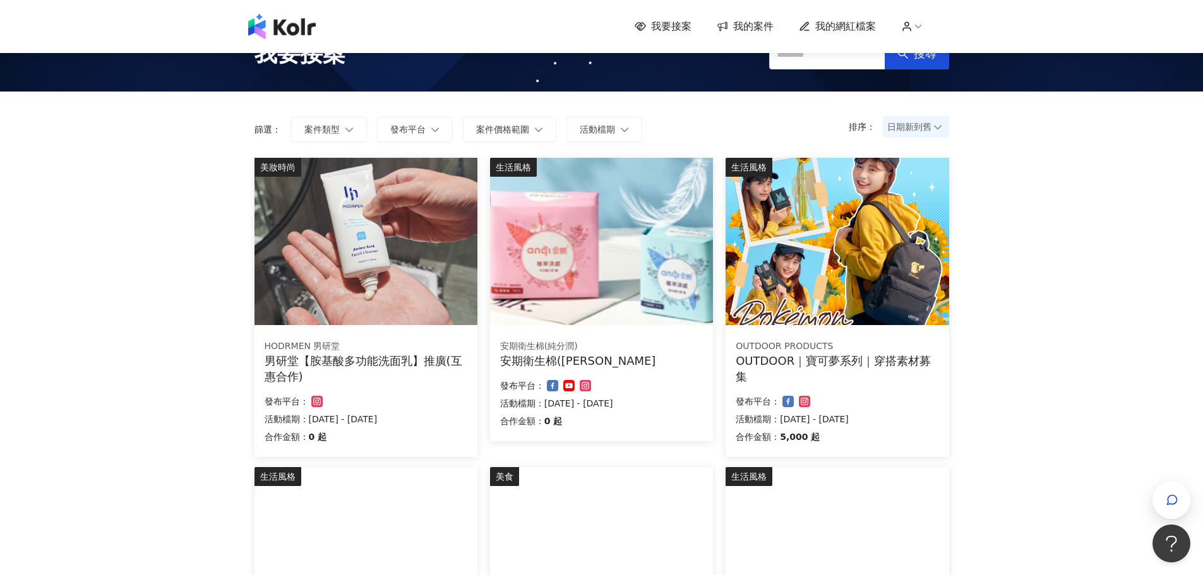
scroll to position [16, 0]
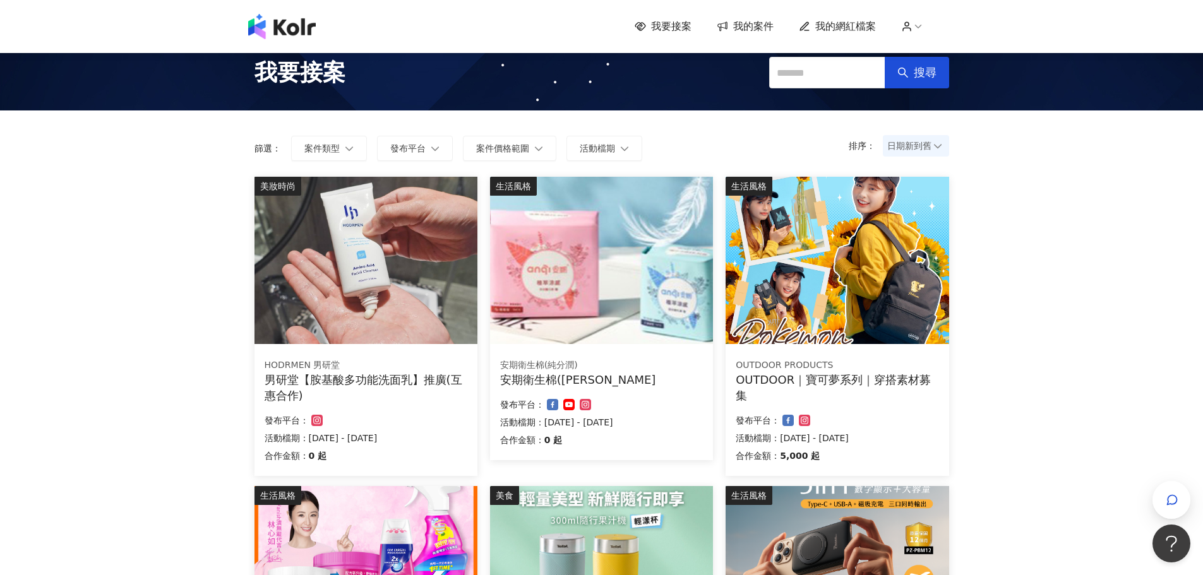
click at [879, 401] on div "OUTDOOR｜寶可夢系列｜穿搭素材募集" at bounding box center [837, 388] width 203 height 32
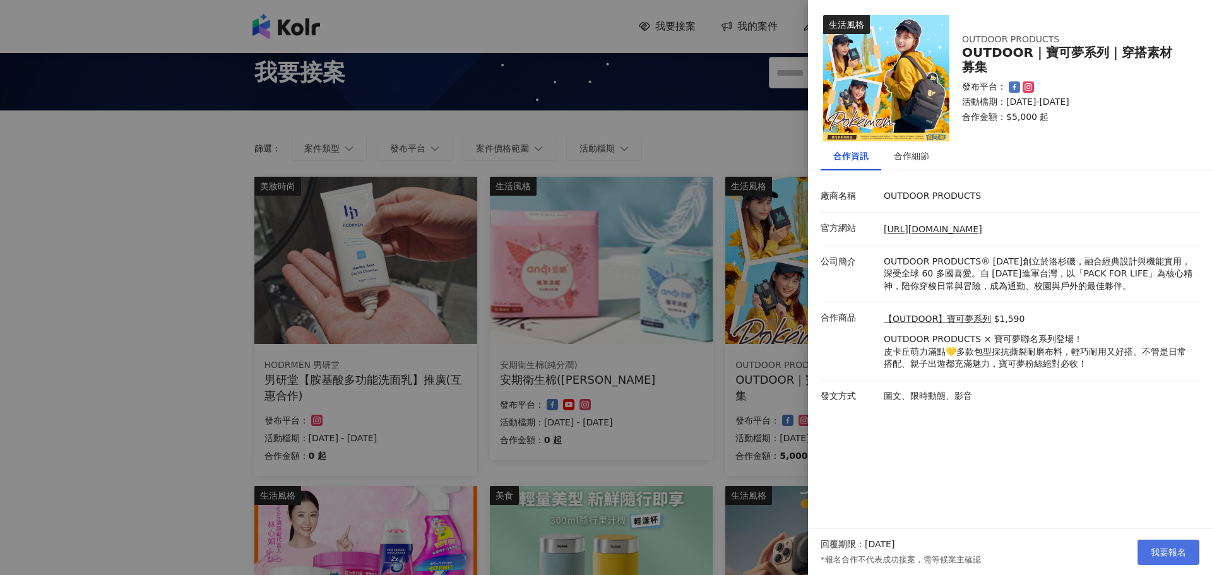
click at [1160, 547] on span "我要報名" at bounding box center [1168, 552] width 35 height 10
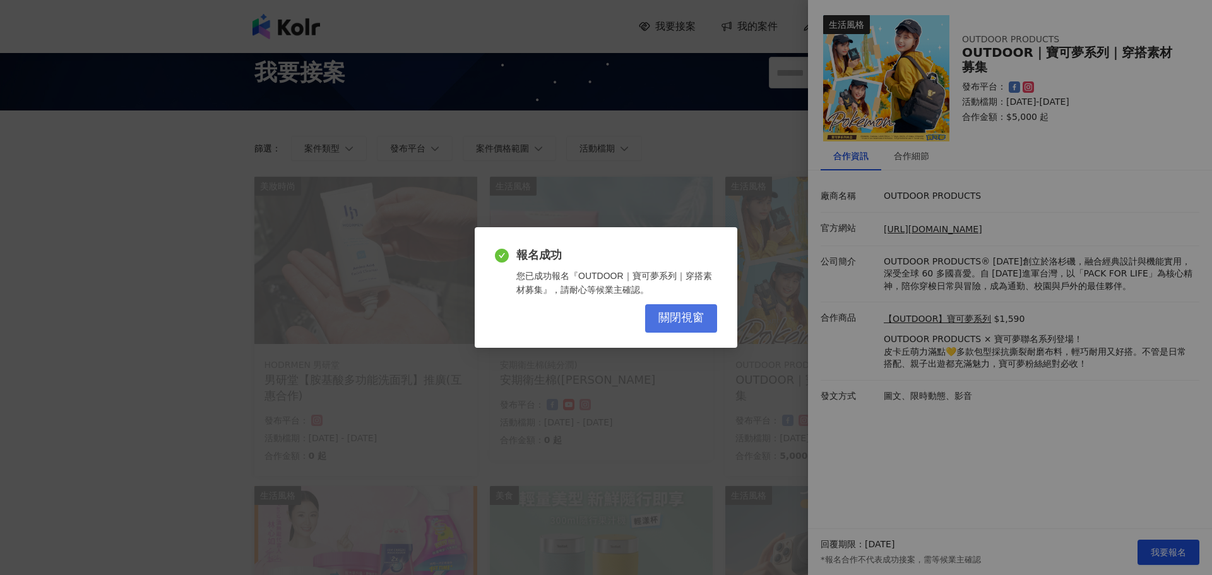
click at [689, 325] on span "關閉視窗" at bounding box center [680, 318] width 45 height 14
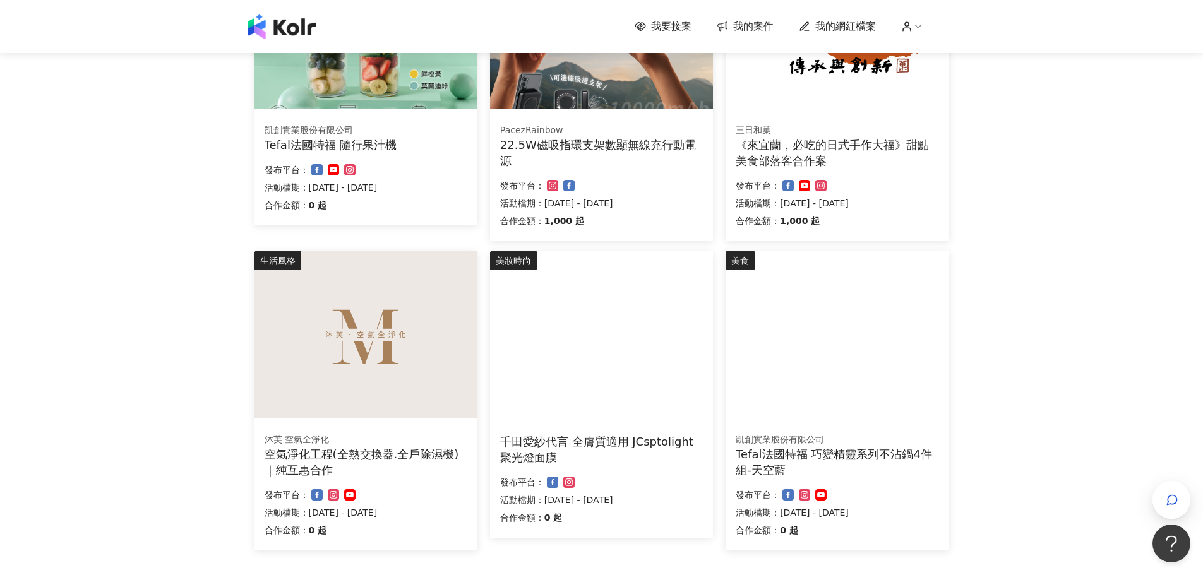
scroll to position [773, 0]
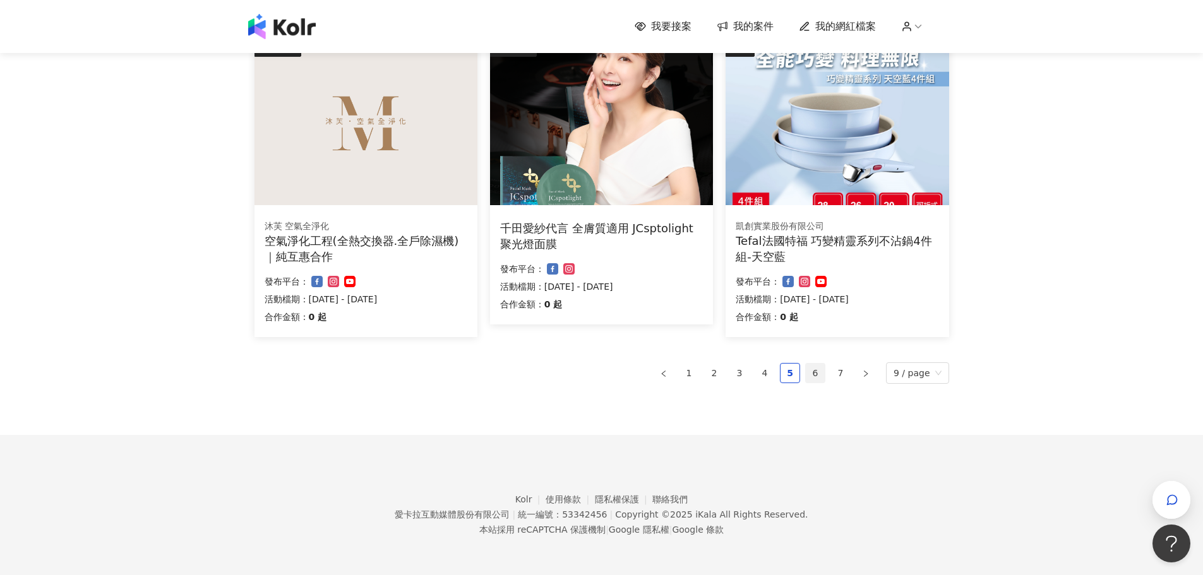
click at [819, 376] on link "6" at bounding box center [815, 373] width 19 height 19
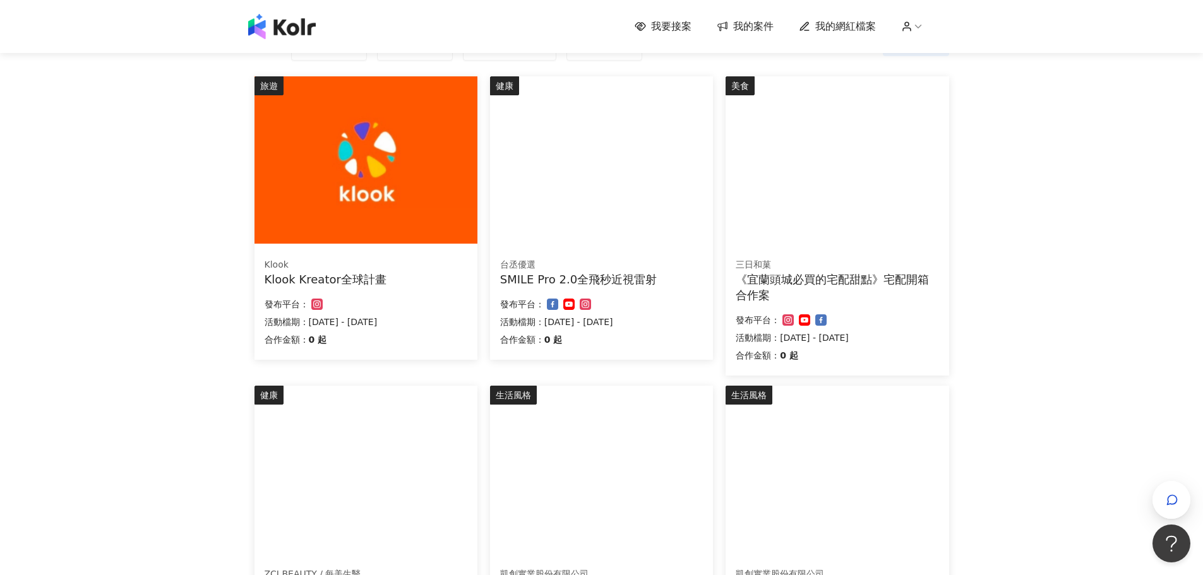
scroll to position [79, 0]
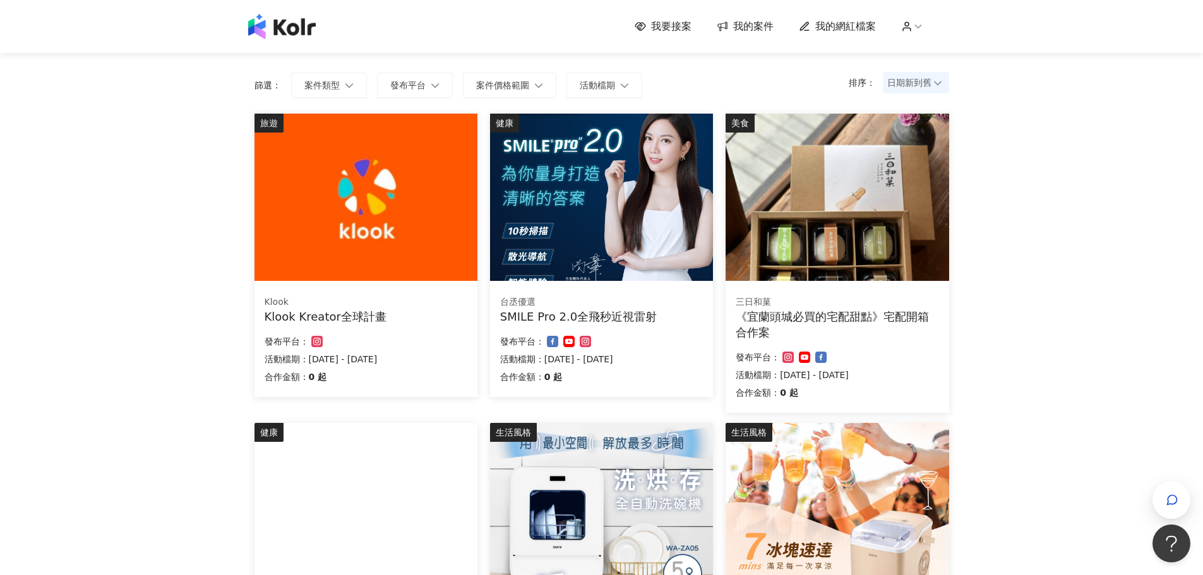
click at [443, 325] on div "Klook Klook Kreator全球計畫 合作金額： 0 起 發布平台： 活動檔期：[DATE] - [DATE]" at bounding box center [365, 341] width 223 height 111
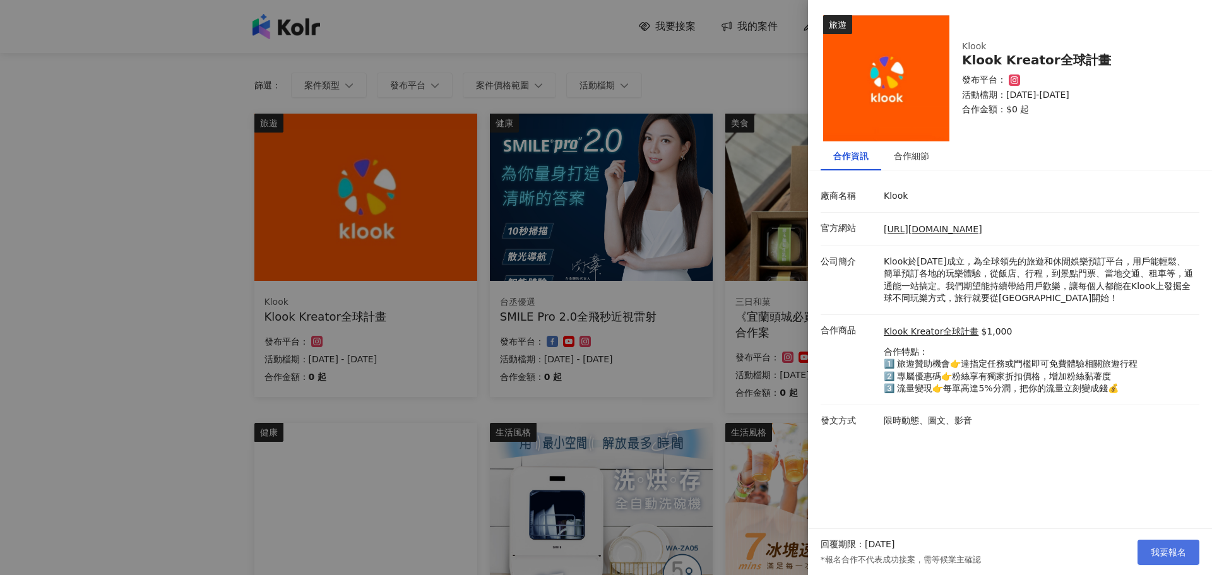
click at [1160, 549] on span "我要報名" at bounding box center [1168, 552] width 35 height 10
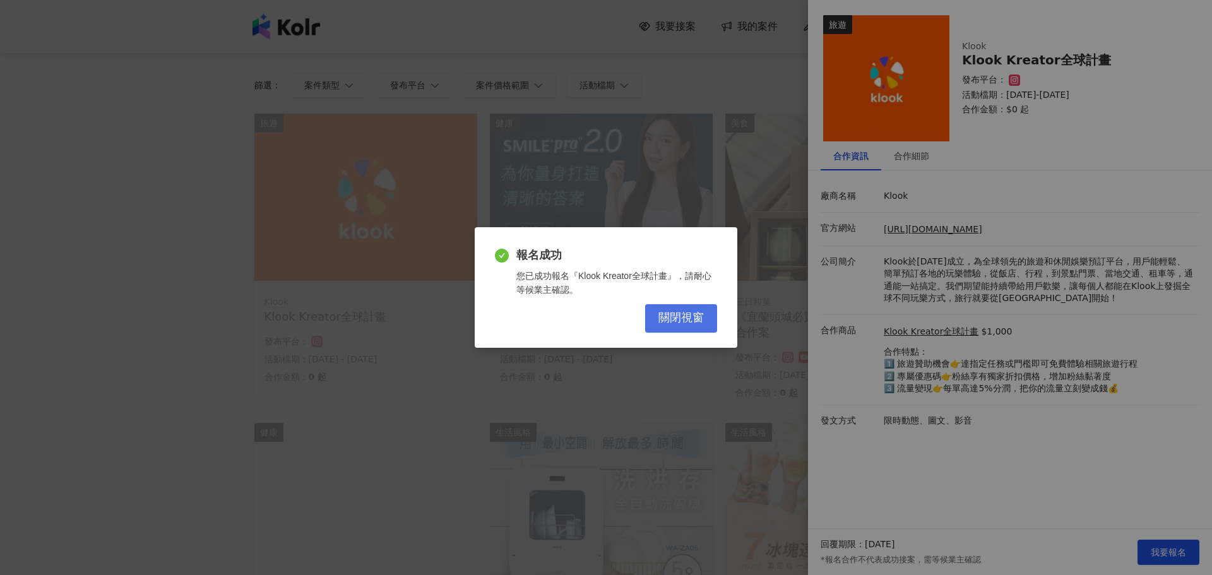
click at [653, 318] on button "關閉視窗" at bounding box center [681, 318] width 72 height 28
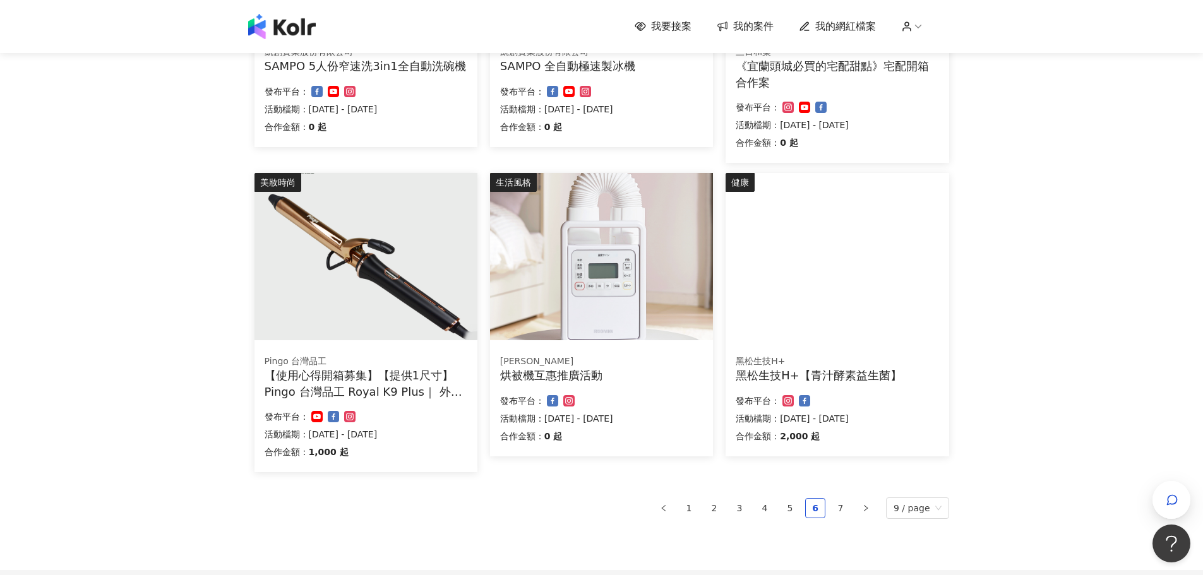
scroll to position [647, 0]
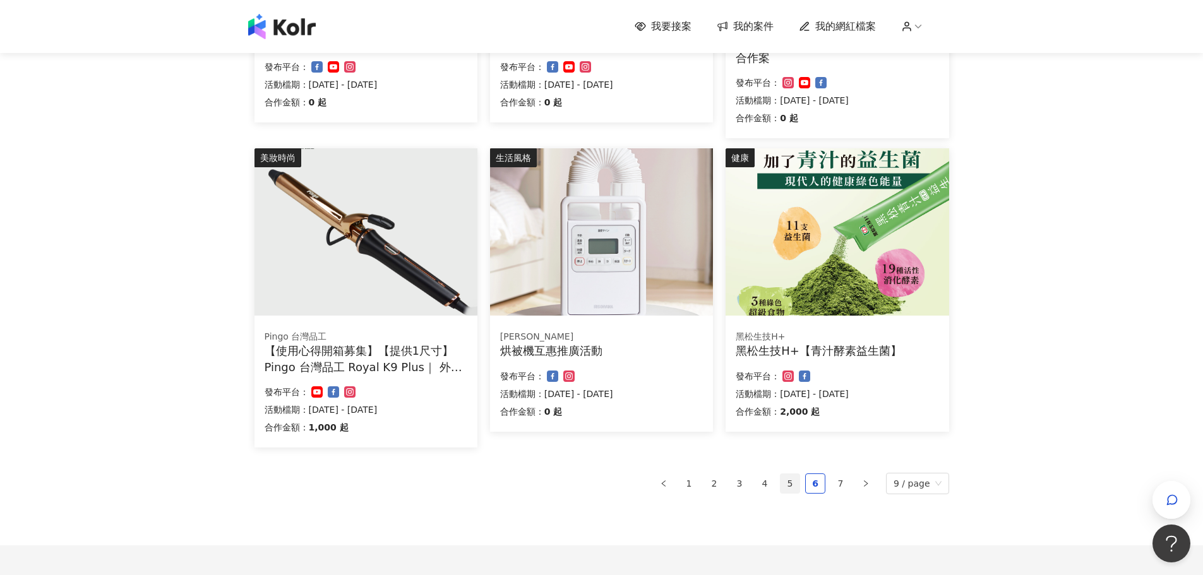
click at [790, 479] on link "5" at bounding box center [789, 483] width 19 height 19
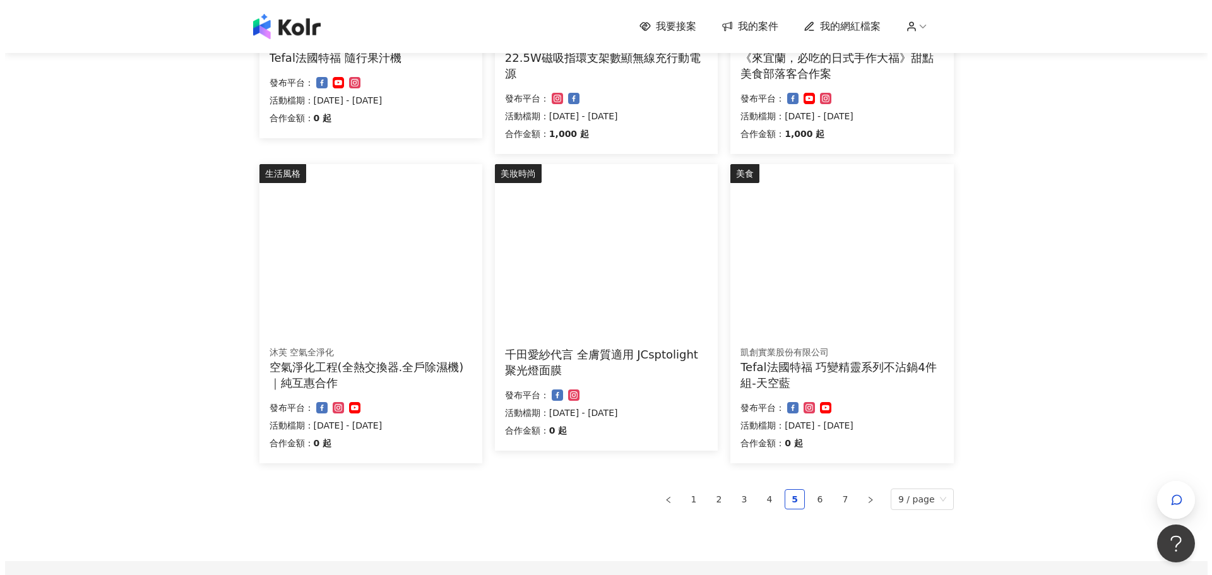
scroll to position [663, 0]
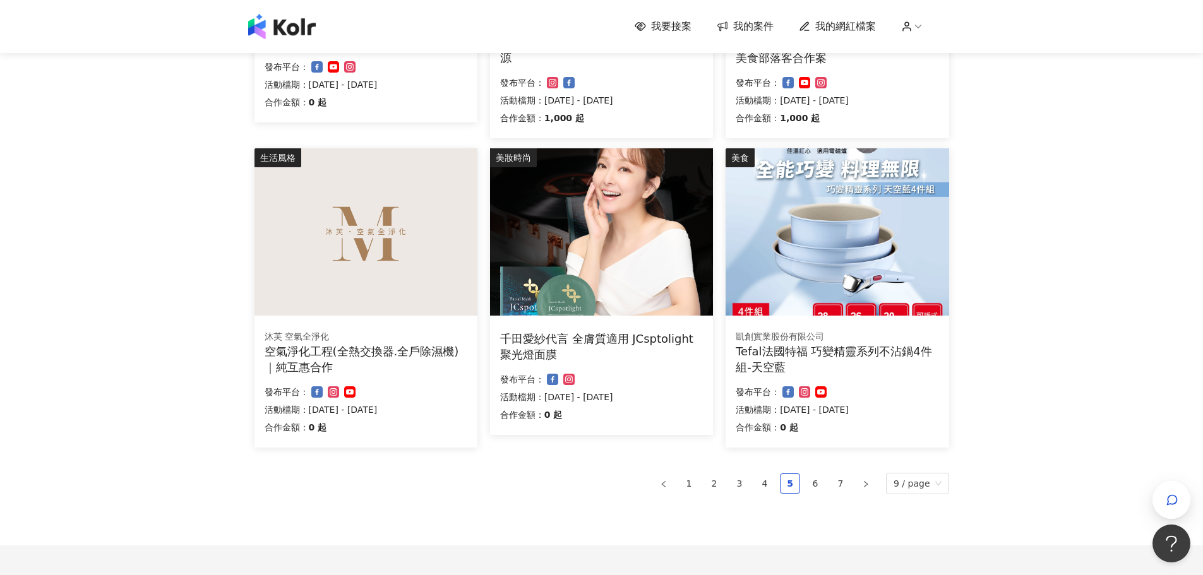
click at [900, 339] on div "凱創實業股份有限公司" at bounding box center [837, 337] width 203 height 13
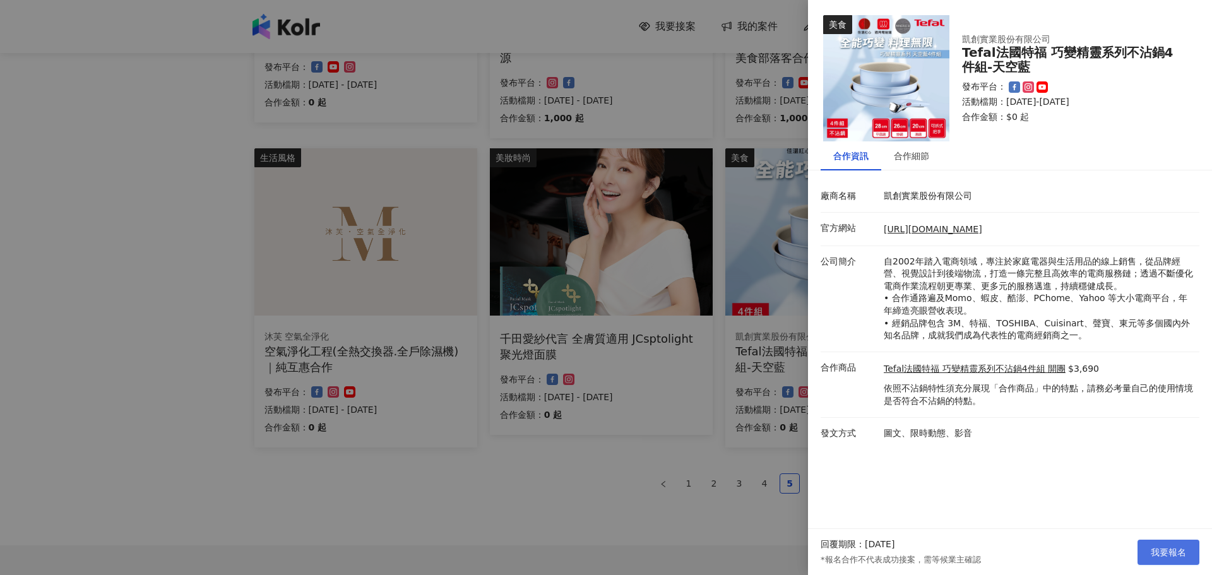
click at [1179, 552] on span "我要報名" at bounding box center [1168, 552] width 35 height 10
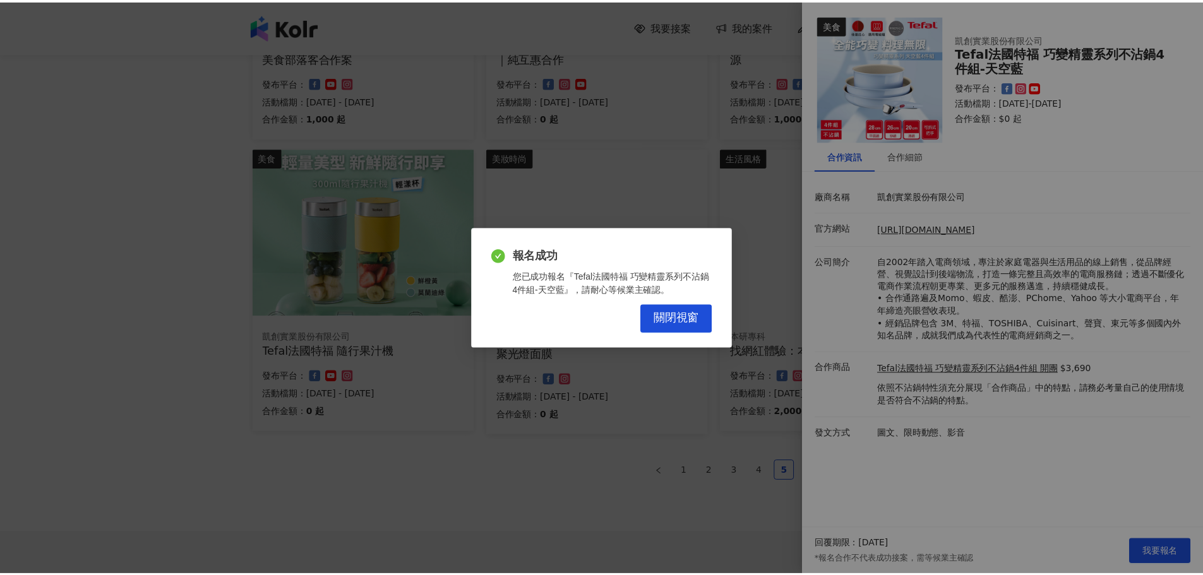
scroll to position [647, 0]
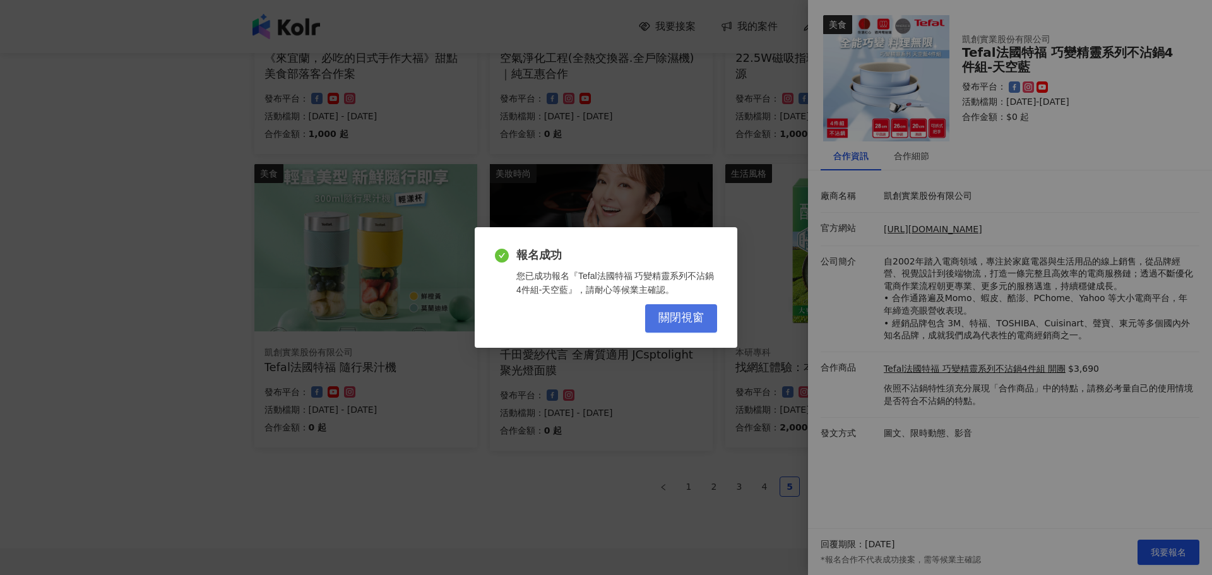
click at [694, 326] on button "關閉視窗" at bounding box center [681, 318] width 72 height 28
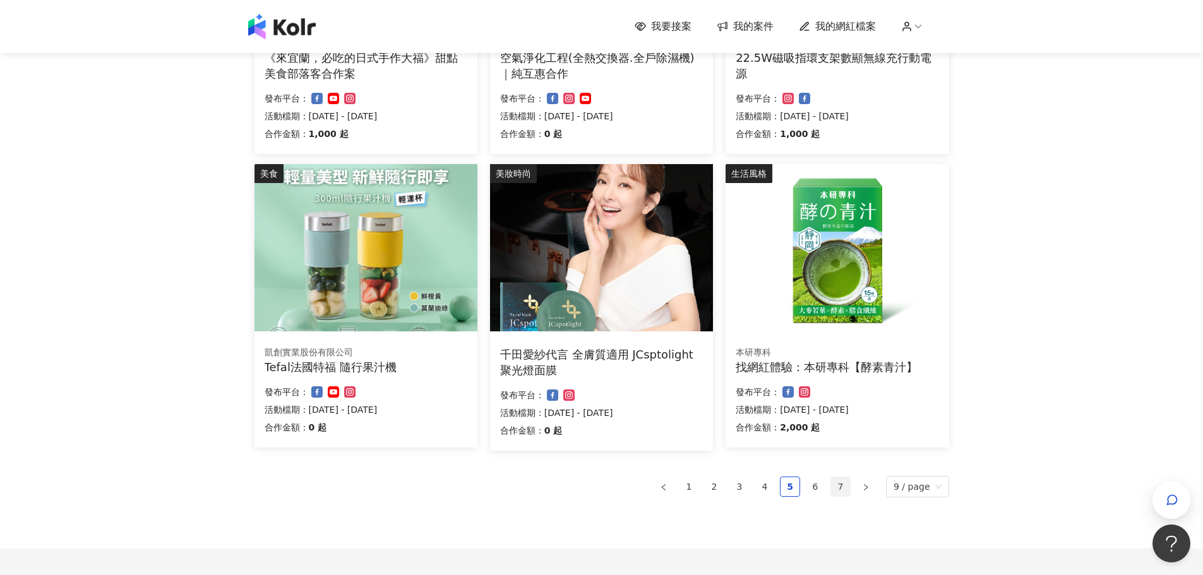
click at [848, 478] on link "7" at bounding box center [840, 486] width 19 height 19
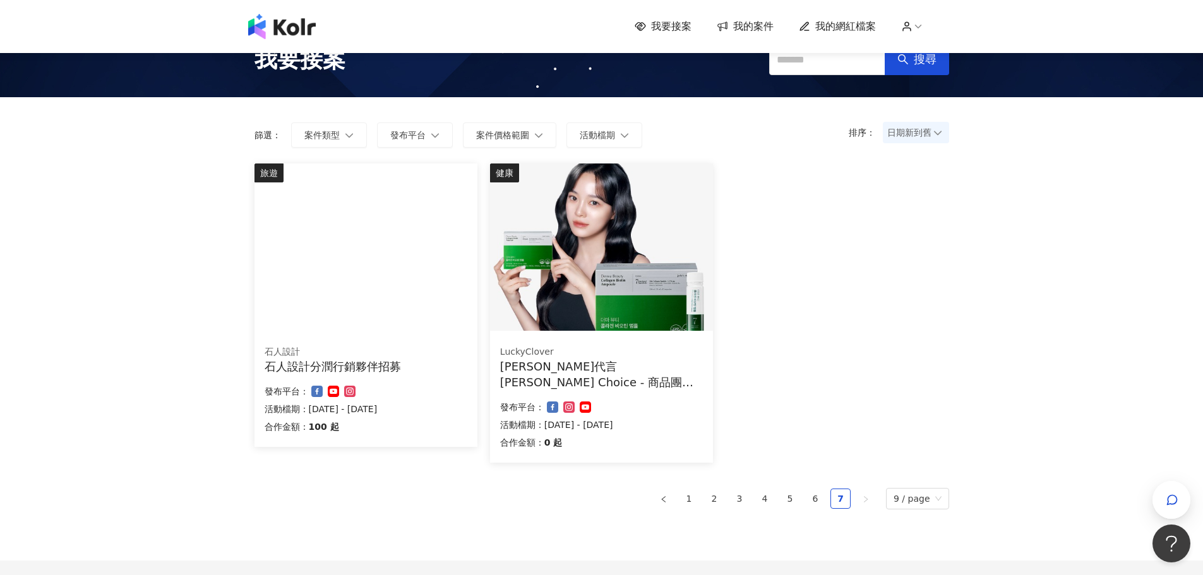
scroll to position [0, 0]
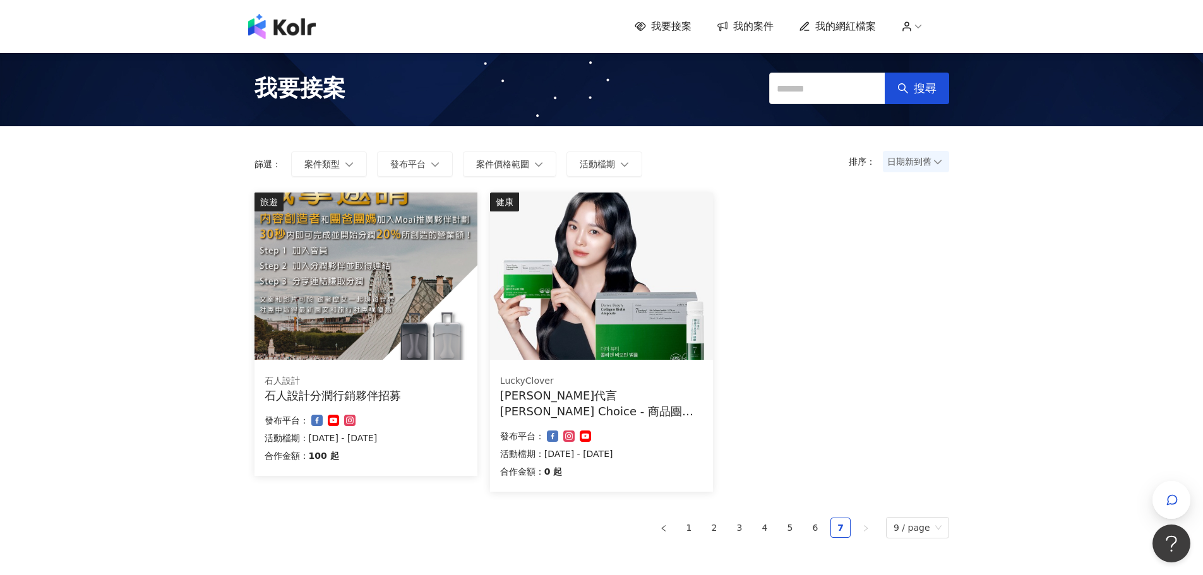
click at [706, 527] on ul "1 2 3 4 5 6 7 9 / page" at bounding box center [601, 527] width 694 height 21
click at [696, 529] on link "1" at bounding box center [688, 527] width 19 height 19
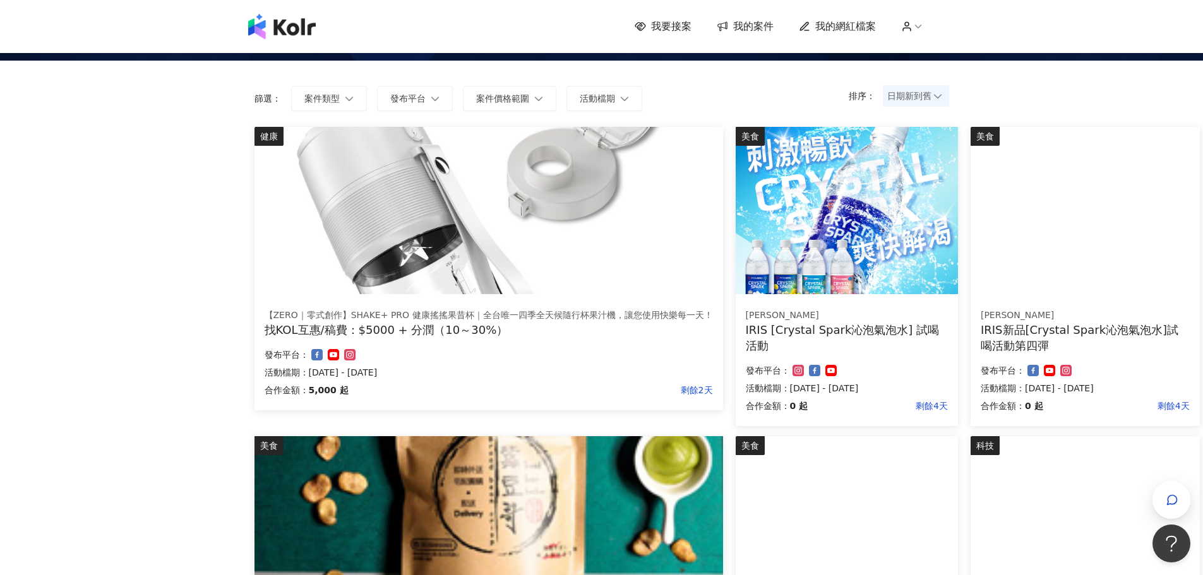
scroll to position [63, 0]
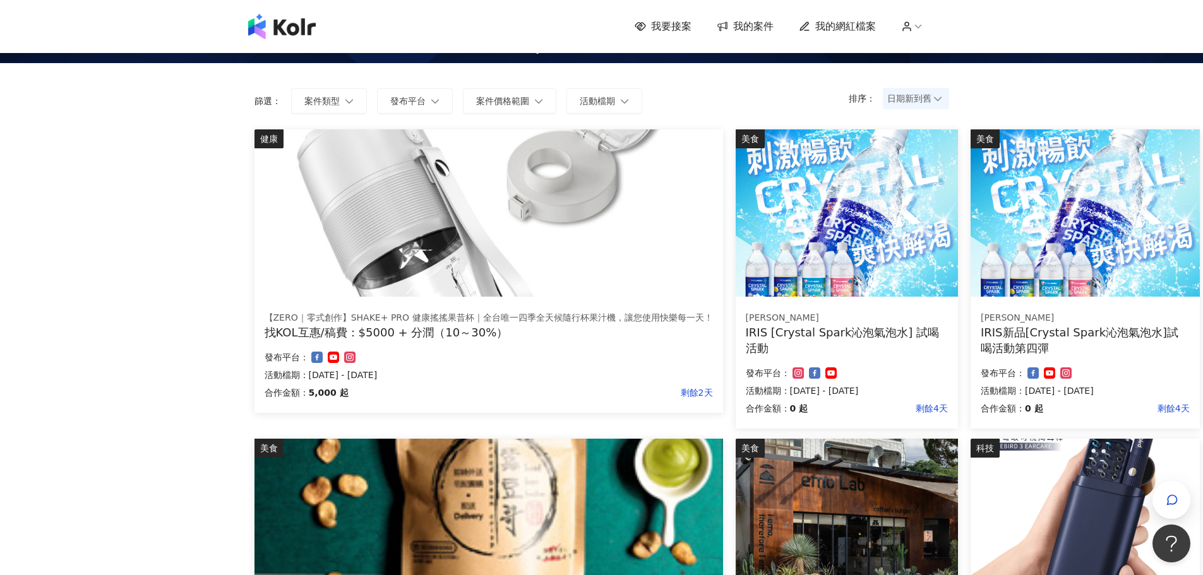
click at [896, 353] on div "IRIS [Crystal Spark沁泡氣泡水] 試喝活動" at bounding box center [847, 341] width 202 height 32
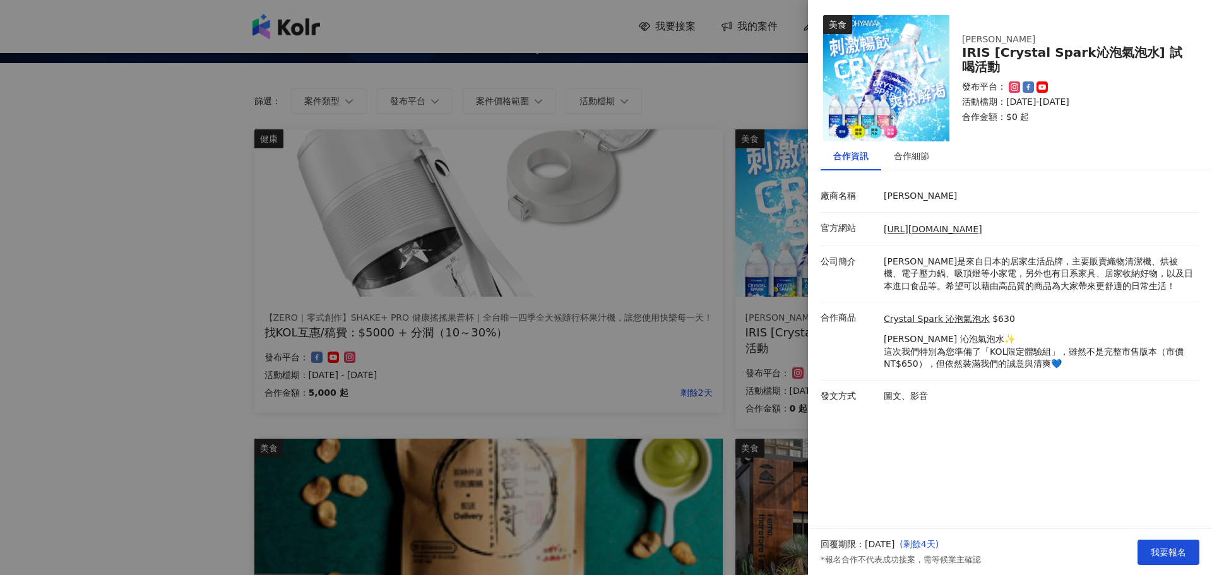
click at [103, 350] on div at bounding box center [606, 287] width 1212 height 575
